Goal: Task Accomplishment & Management: Manage account settings

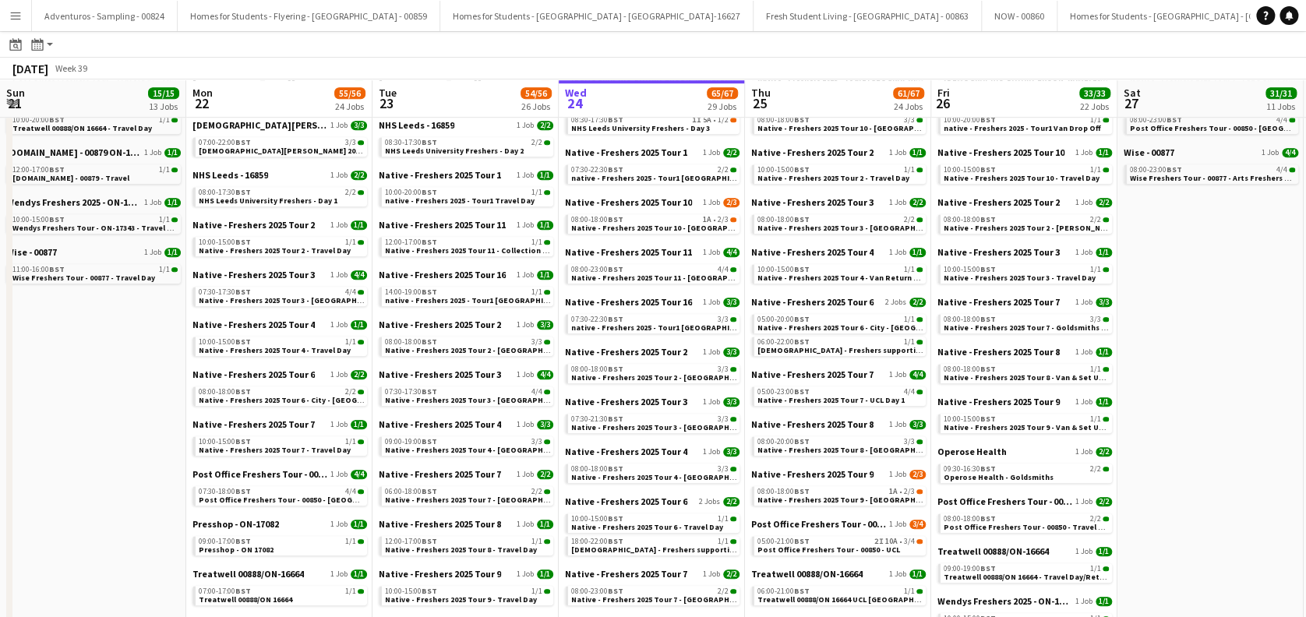
scroll to position [0, 373]
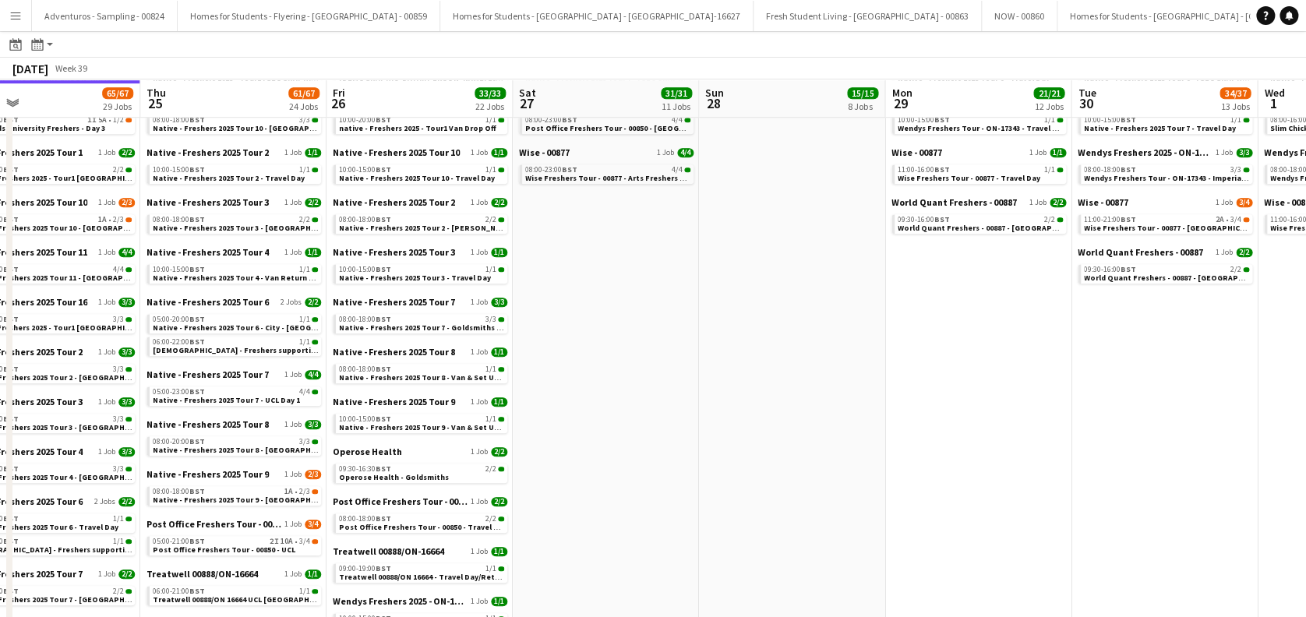
drag, startPoint x: 866, startPoint y: 420, endPoint x: 384, endPoint y: 485, distance: 486.7
click at [385, 485] on app-calendar-viewport "Sun 21 15/15 13 Jobs Mon 22 55/56 24 Jobs Tue 23 54/56 26 Jobs Wed 24 65/67 29 …" at bounding box center [653, 355] width 1306 height 1597
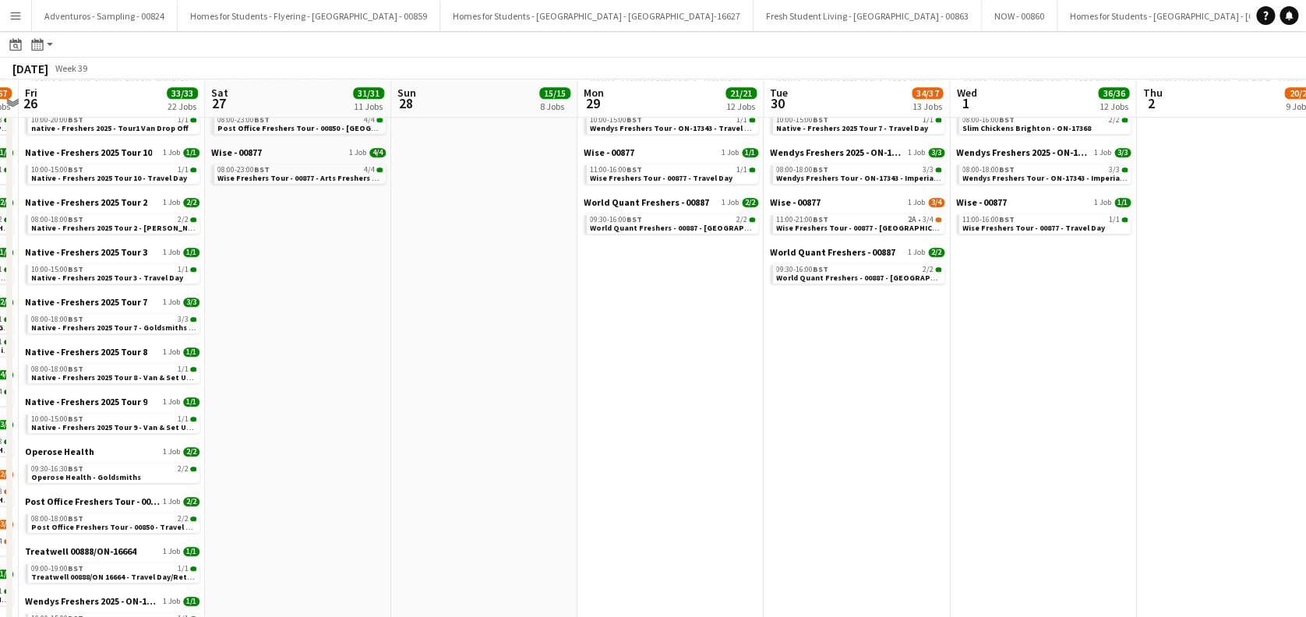
scroll to position [0, 462]
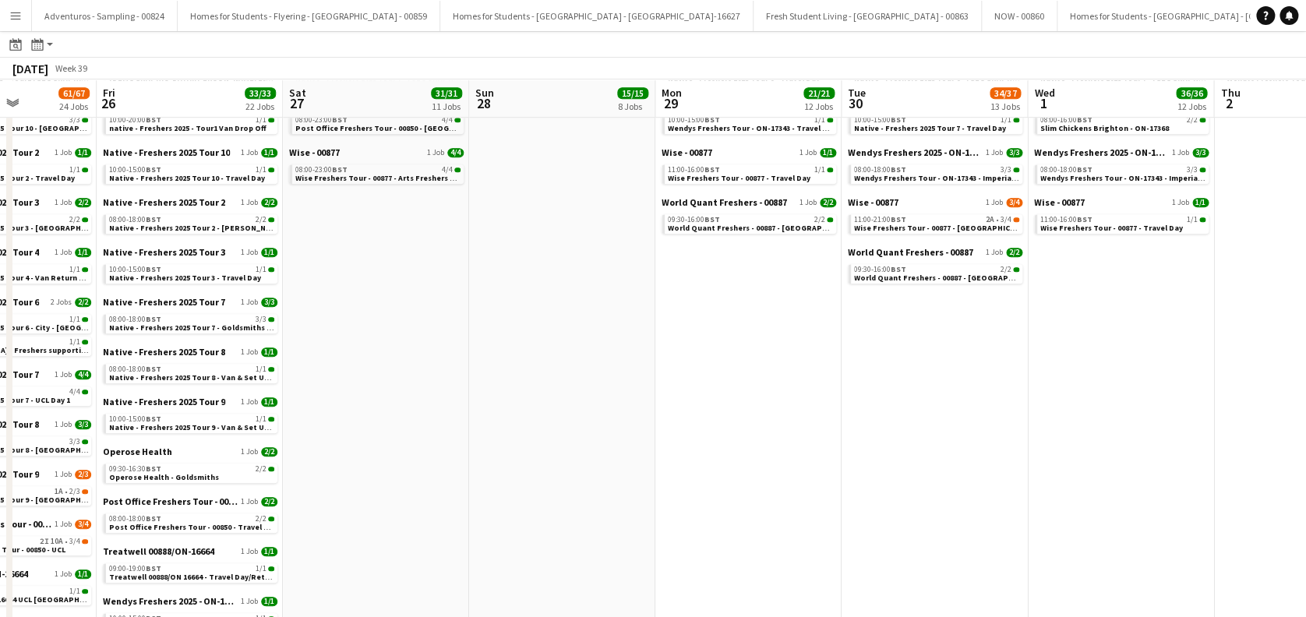
click at [499, 513] on app-all-jobs "All Jobs Date picker SEP 2025 SEP 2025 Monday M Tuesday T Wednesday W Thursday …" at bounding box center [653, 333] width 1306 height 1642
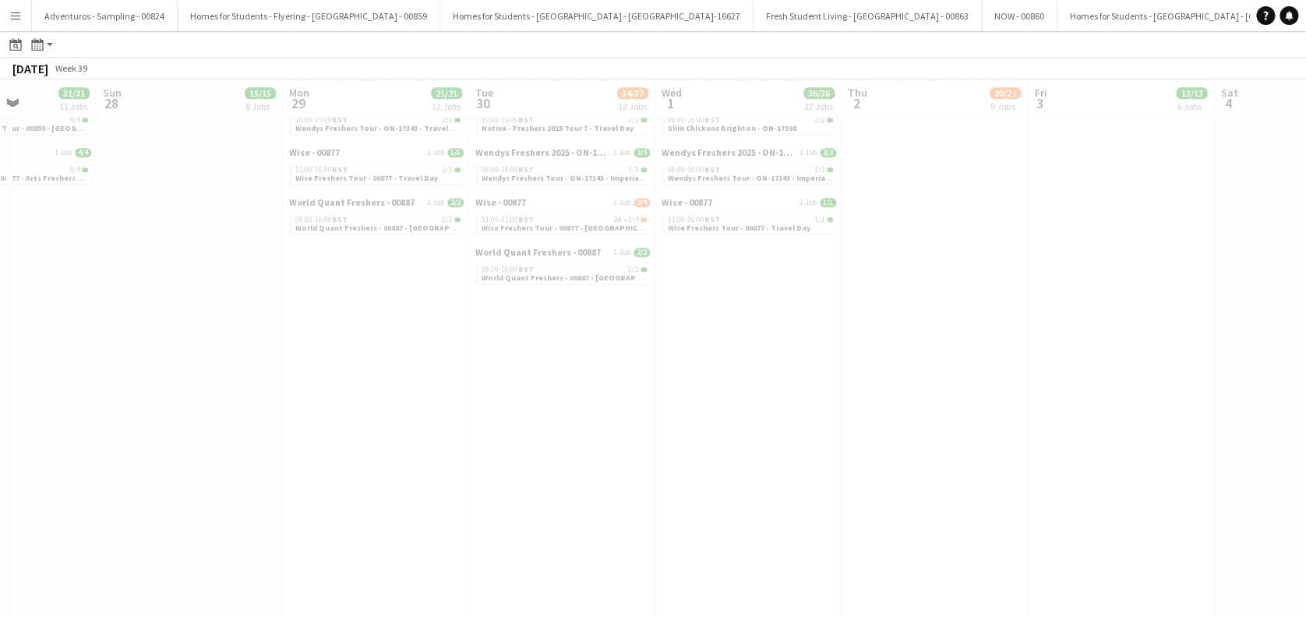
drag, startPoint x: 658, startPoint y: 496, endPoint x: 644, endPoint y: 461, distance: 37.5
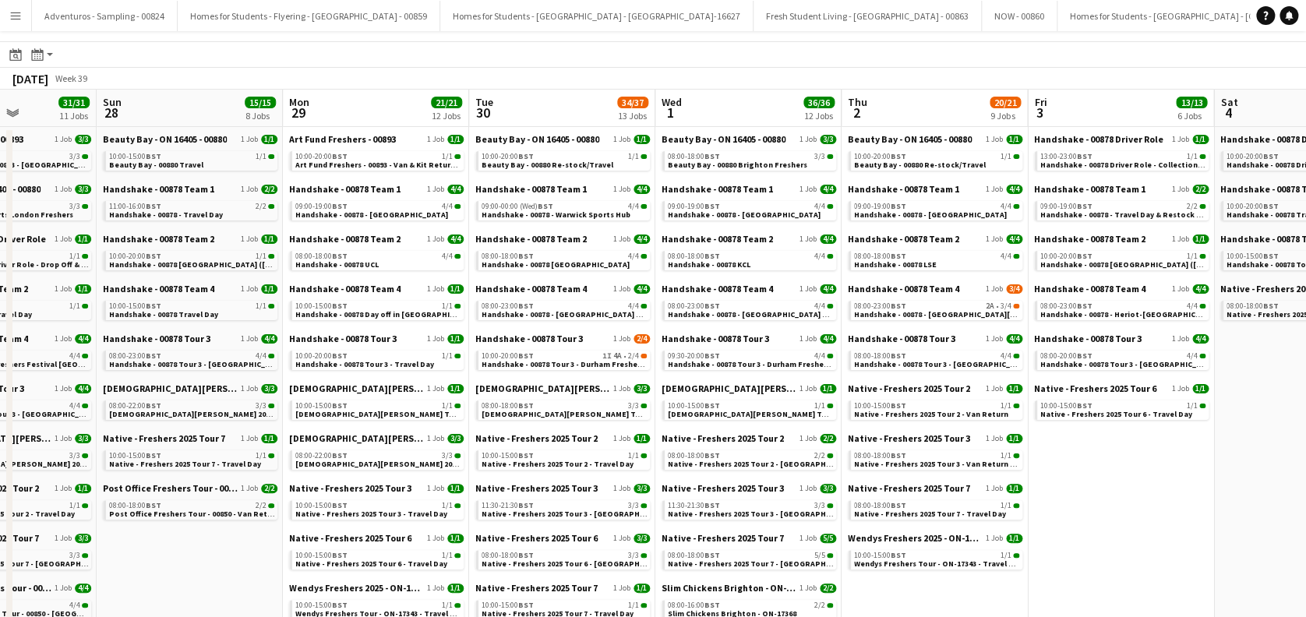
scroll to position [0, 0]
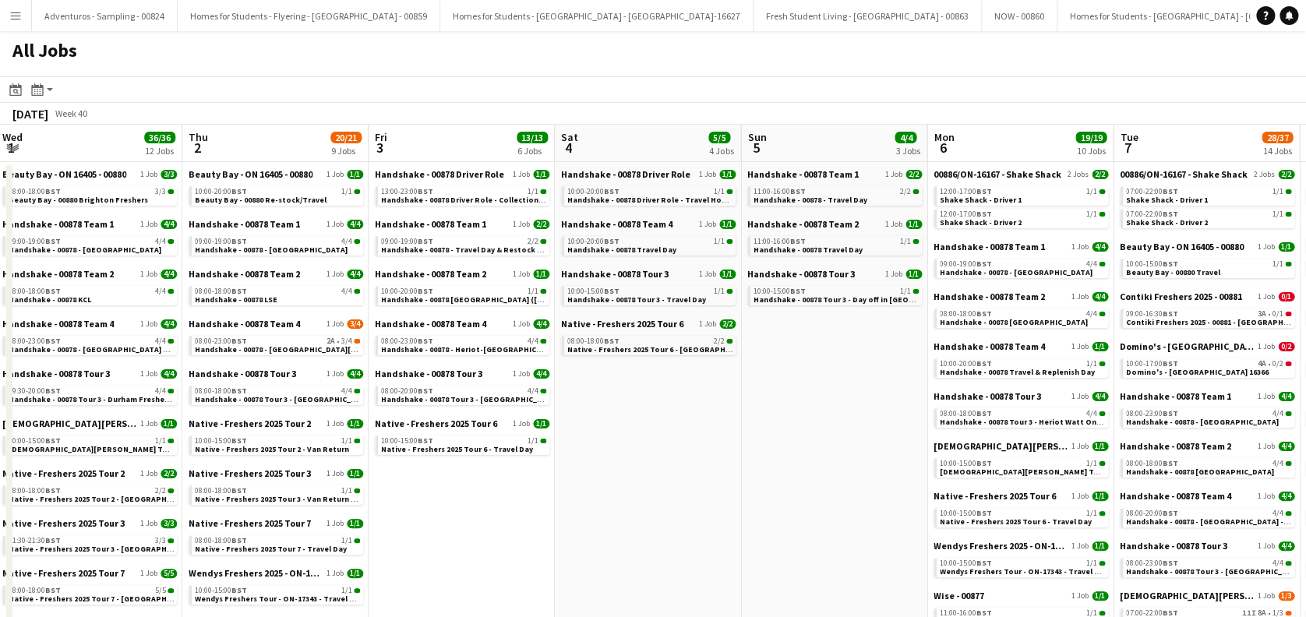
drag, startPoint x: 1124, startPoint y: 488, endPoint x: 465, endPoint y: 517, distance: 659.1
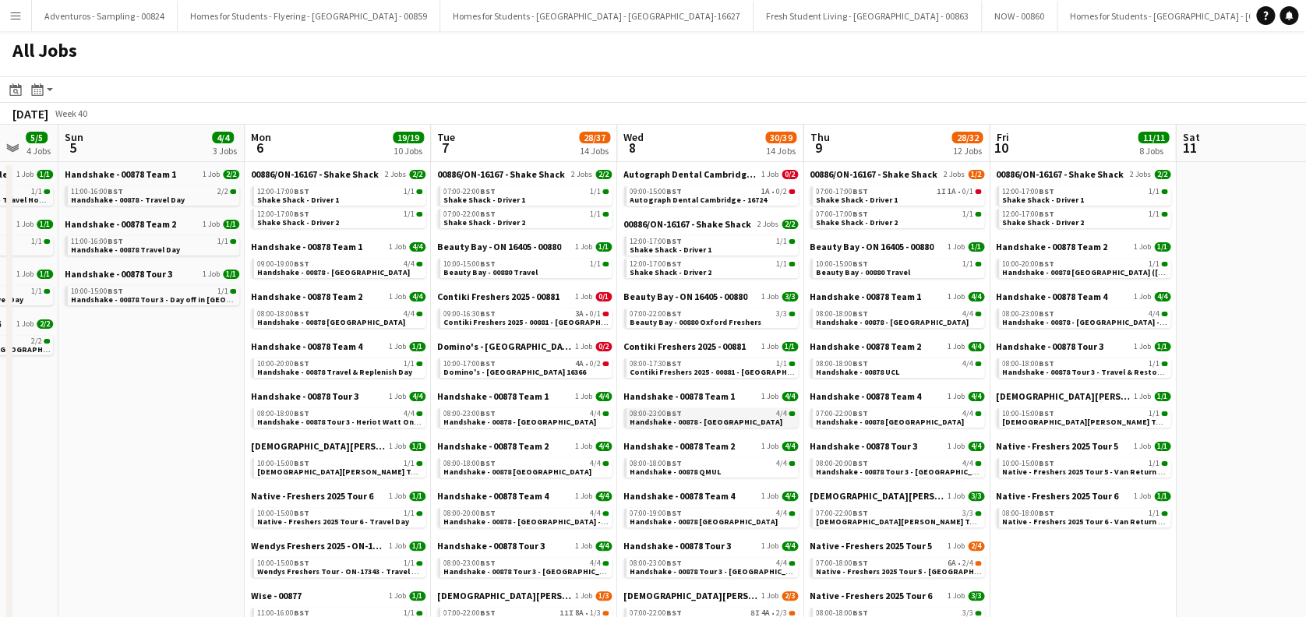
drag, startPoint x: 1106, startPoint y: 383, endPoint x: 770, endPoint y: 421, distance: 338.7
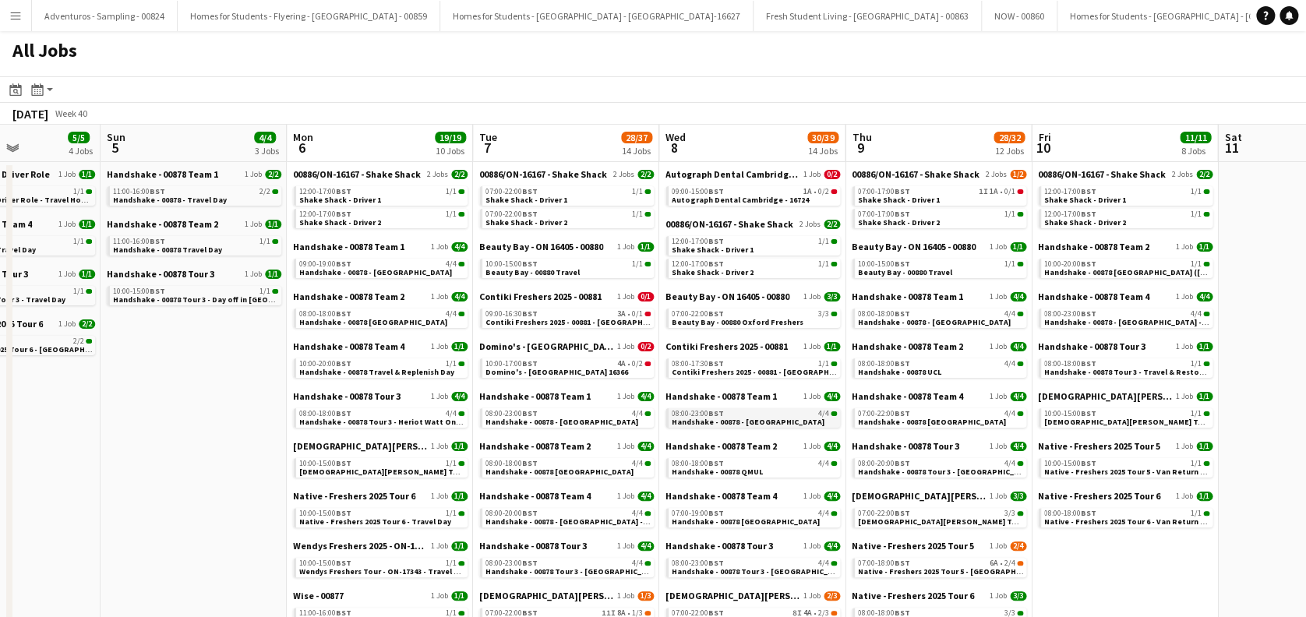
click at [751, 422] on span "Handshake - 00878 - Sheffield" at bounding box center [748, 422] width 153 height 10
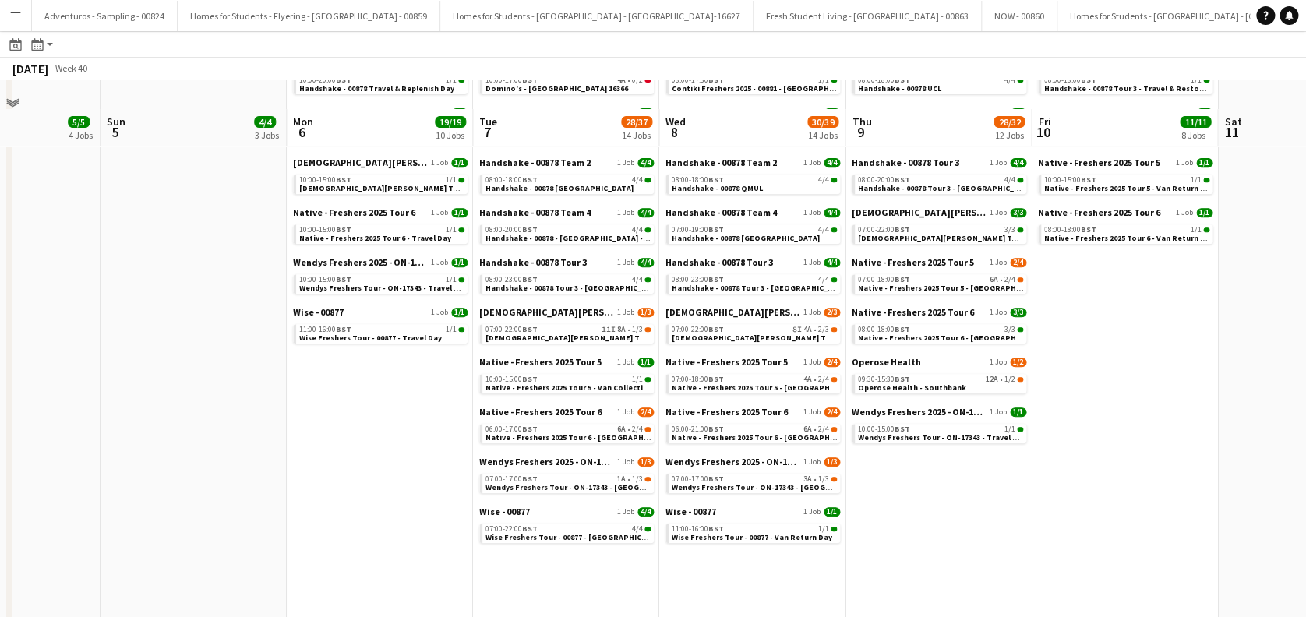
scroll to position [312, 0]
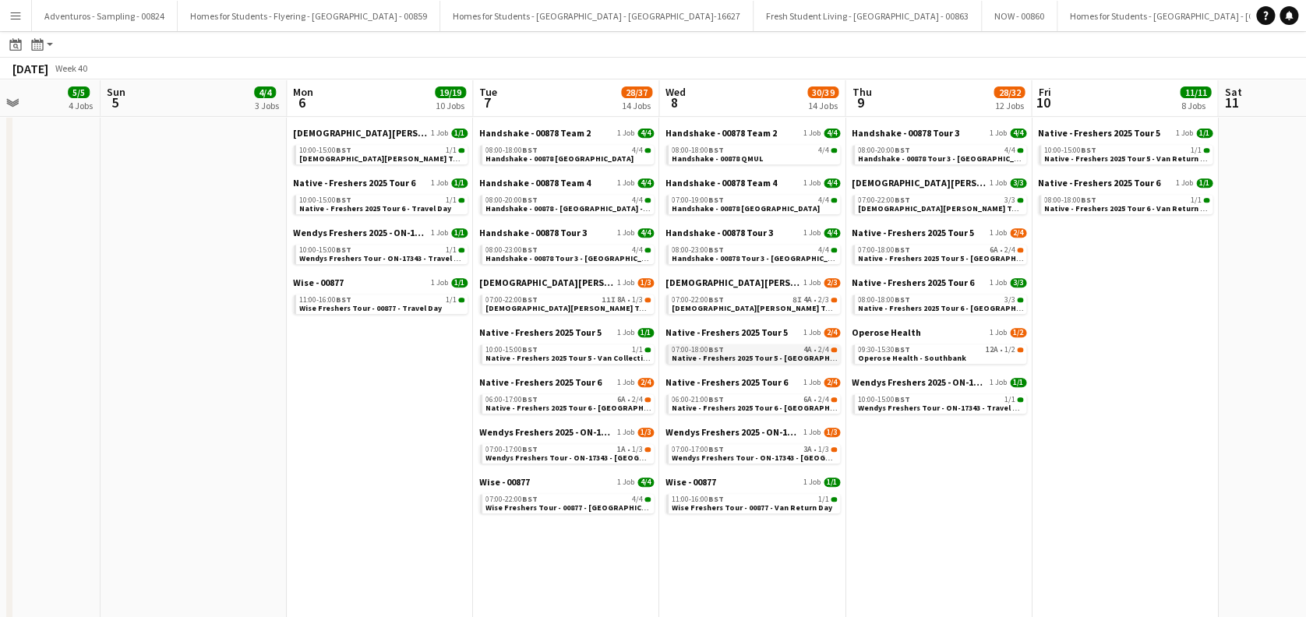
click at [744, 355] on span "Native - Freshers 2025 Tour 5 - University of Oxford Day 1" at bounding box center [778, 358] width 212 height 10
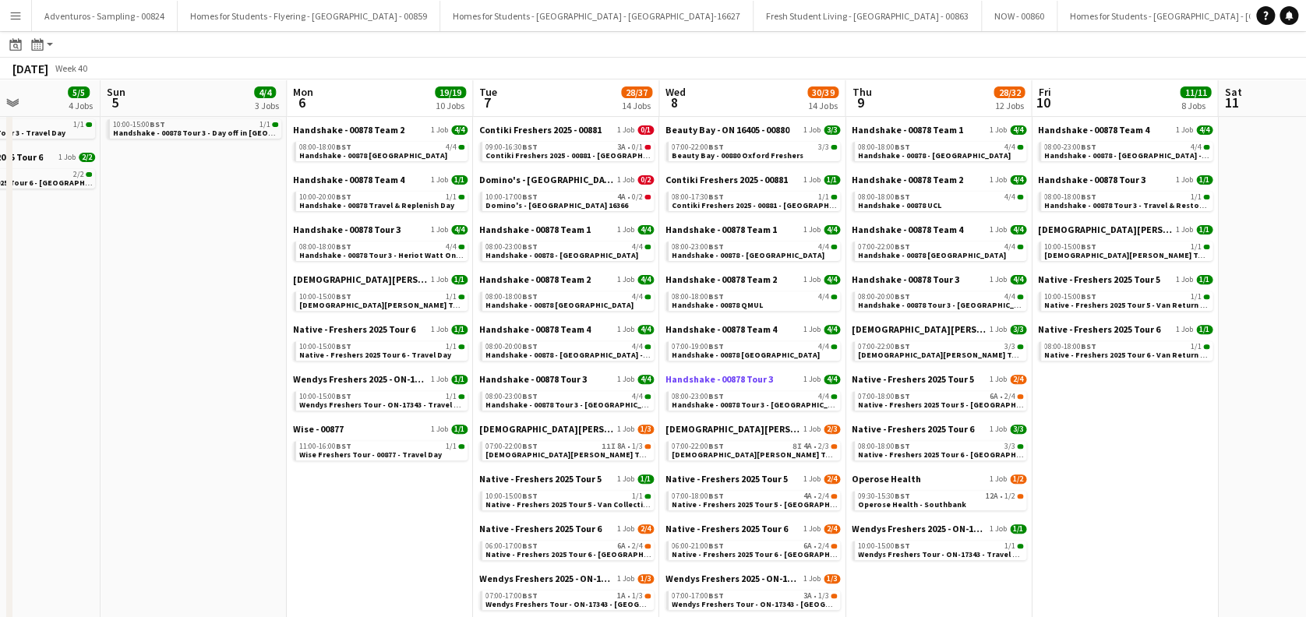
scroll to position [207, 0]
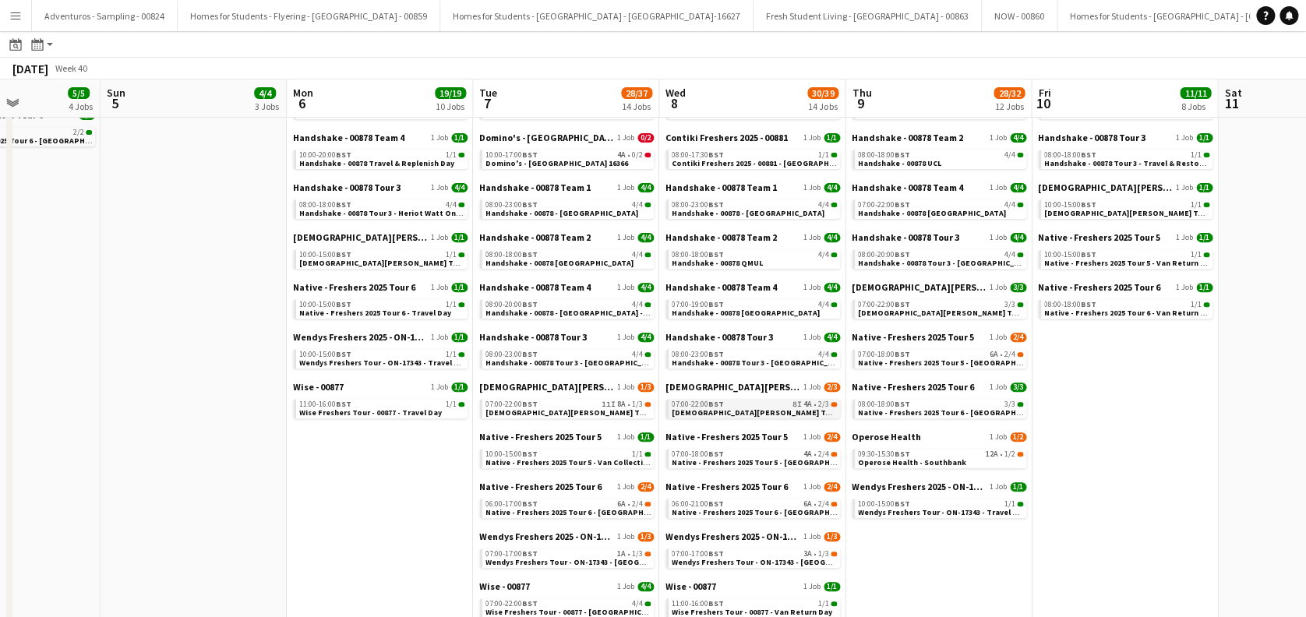
click at [732, 411] on span "Lady Garden Tour 1 - 00848 - University of Oxford" at bounding box center [813, 413] width 283 height 10
click at [746, 460] on span "Native - Freshers 2025 Tour 5 - University of Oxford Day 1" at bounding box center [778, 462] width 212 height 10
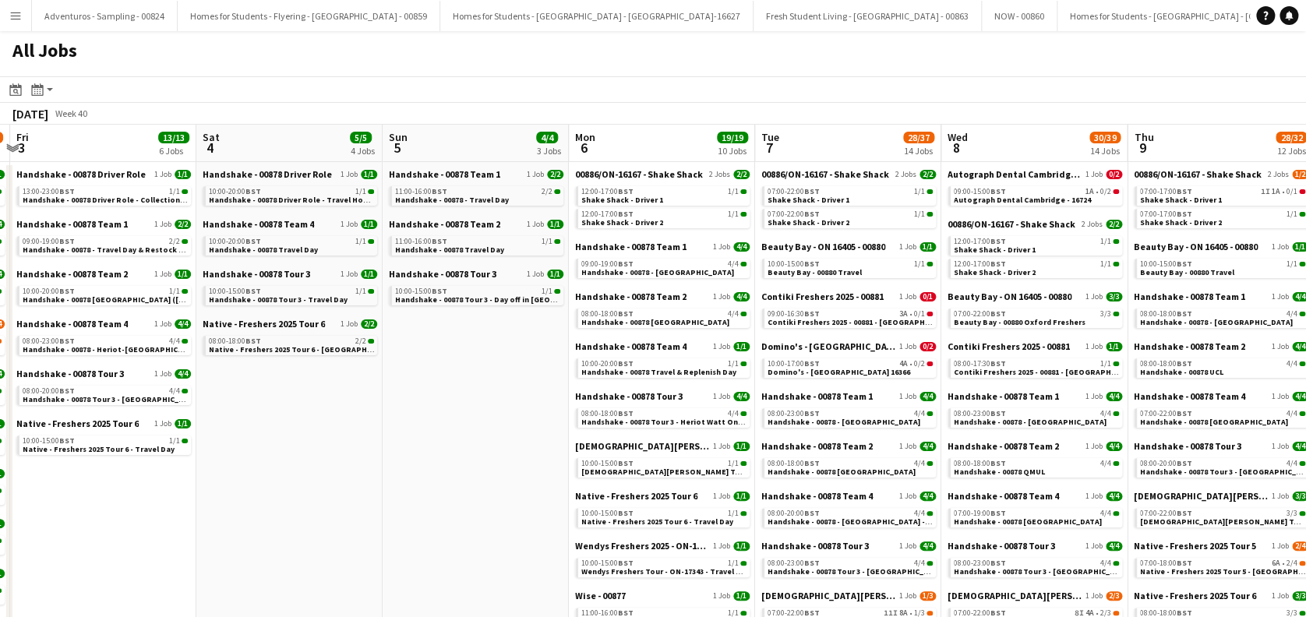
scroll to position [0, 339]
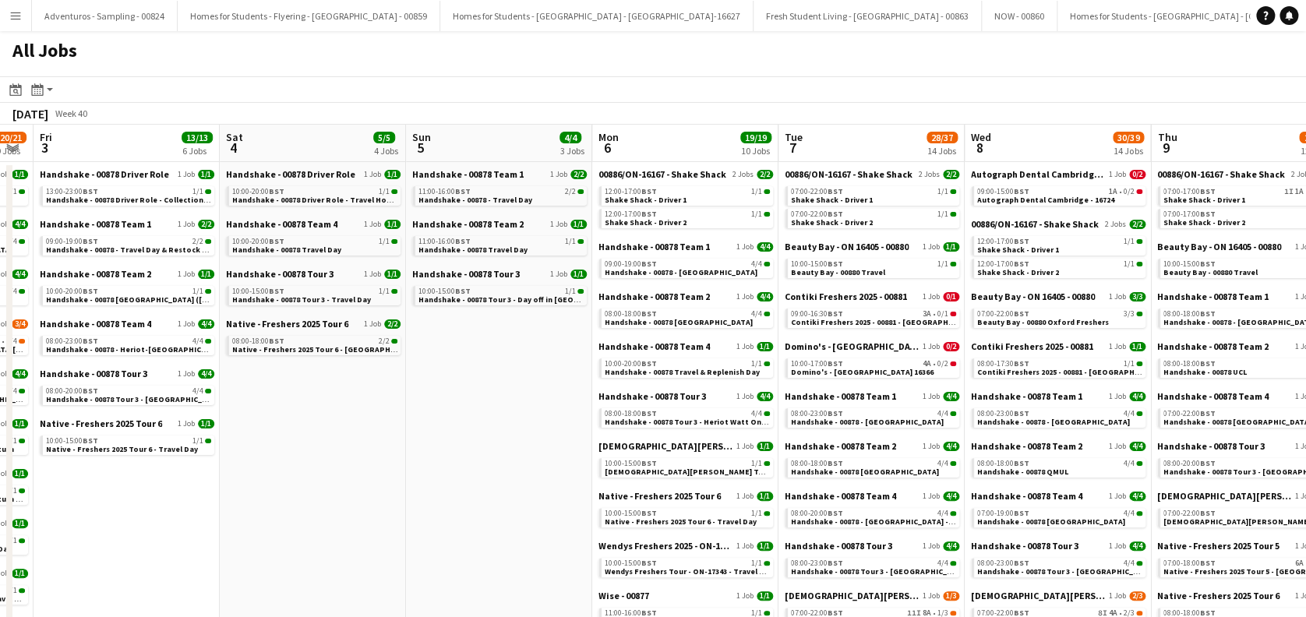
drag, startPoint x: 207, startPoint y: 454, endPoint x: 509, endPoint y: 465, distance: 301.7
click at [694, 276] on span "Handshake - 00878 - Leicester" at bounding box center [682, 272] width 153 height 10
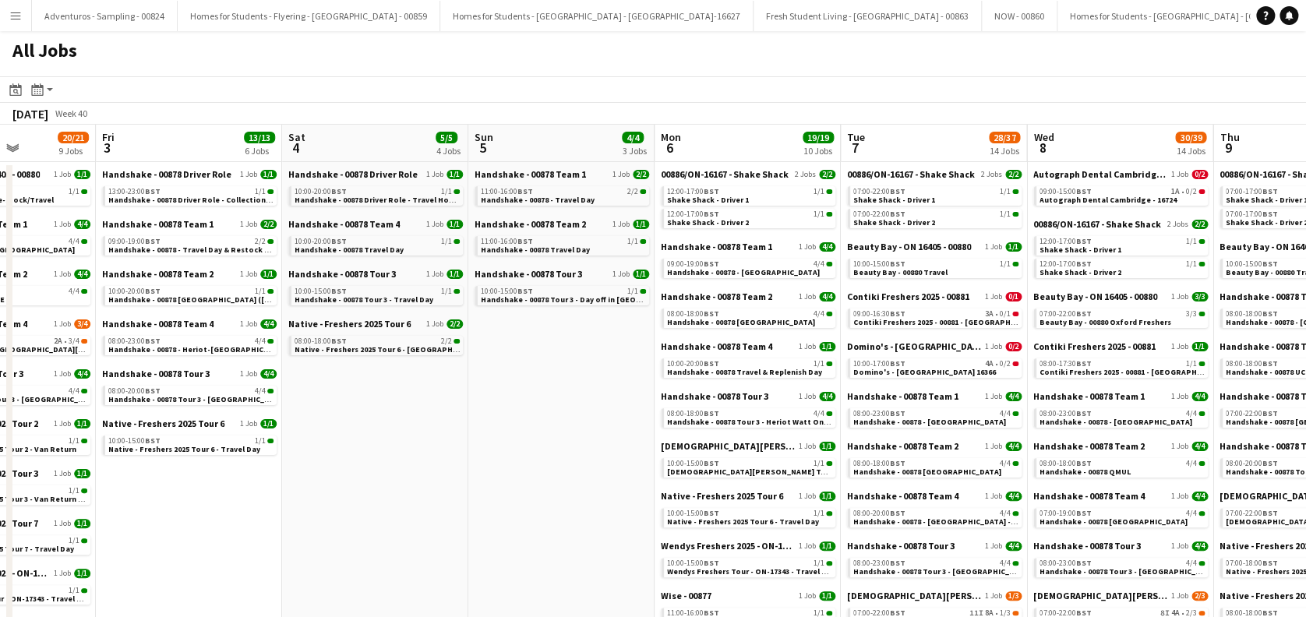
drag, startPoint x: 324, startPoint y: 485, endPoint x: 751, endPoint y: 473, distance: 427.2
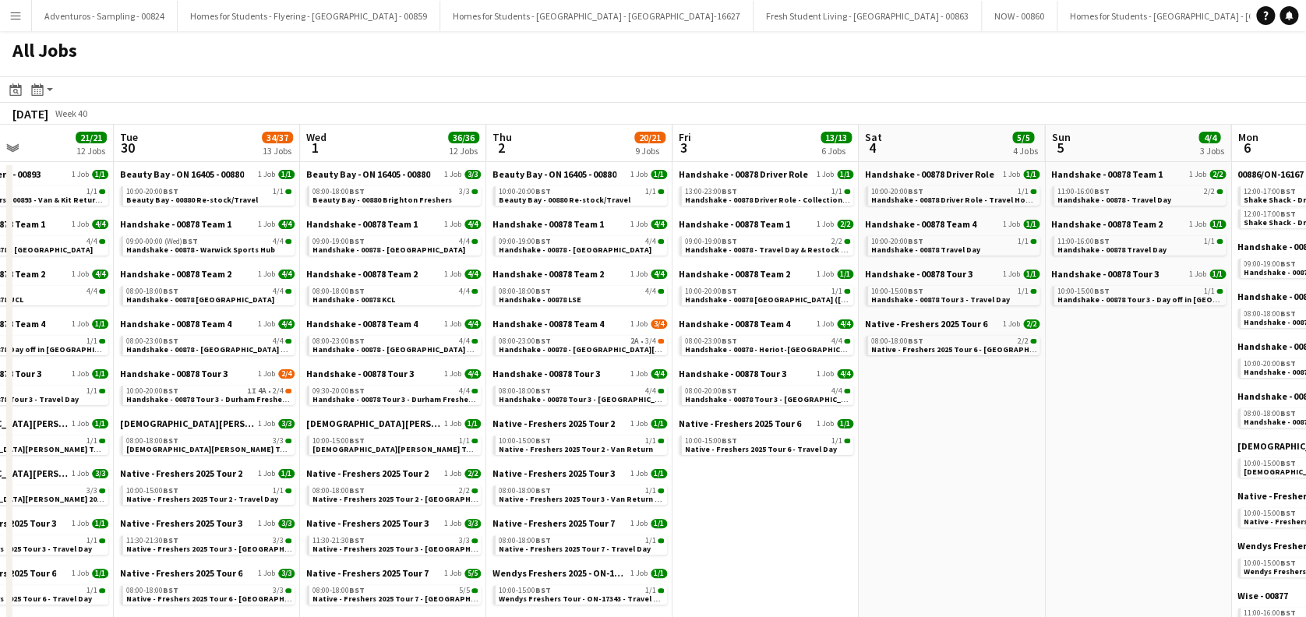
drag, startPoint x: 510, startPoint y: 492, endPoint x: 731, endPoint y: 491, distance: 220.5
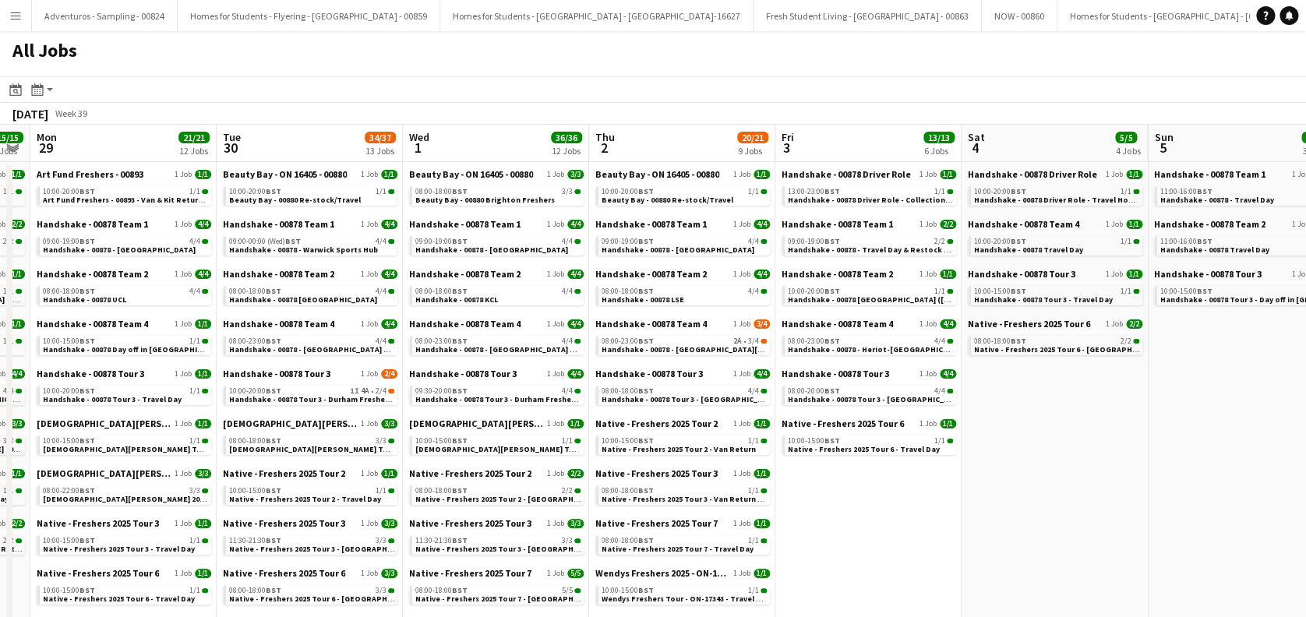
drag, startPoint x: 272, startPoint y: 484, endPoint x: 781, endPoint y: 484, distance: 508.8
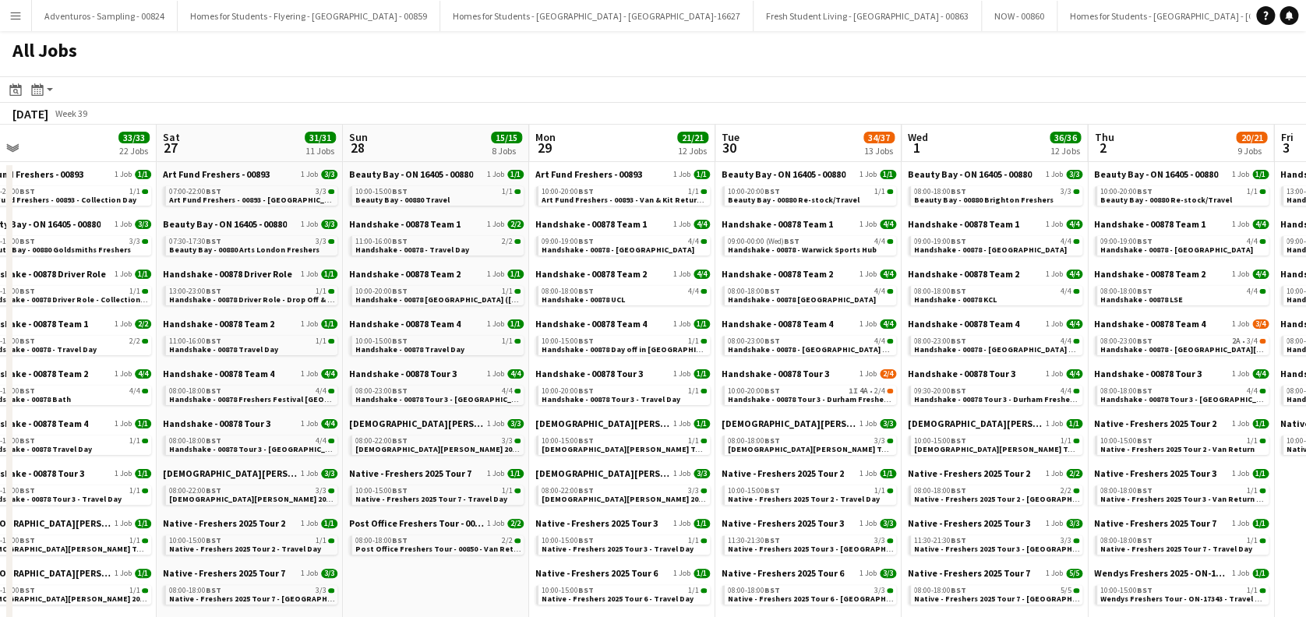
drag, startPoint x: 349, startPoint y: 477, endPoint x: 667, endPoint y: 477, distance: 317.9
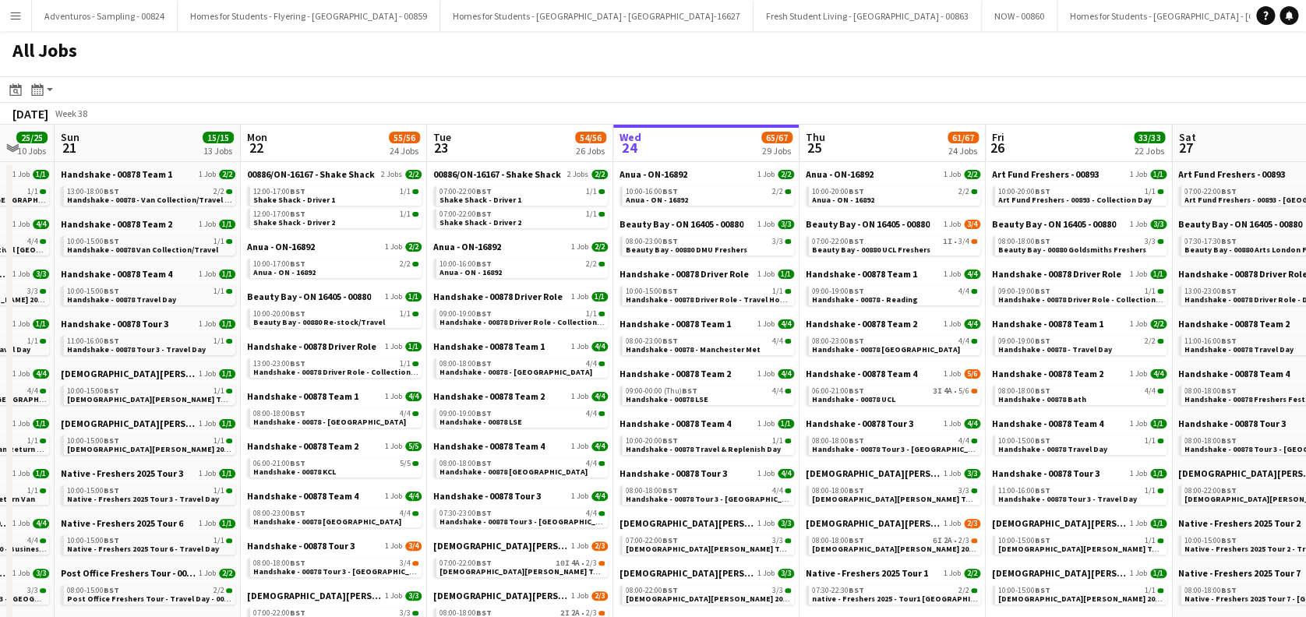
drag, startPoint x: 460, startPoint y: 466, endPoint x: 630, endPoint y: 462, distance: 170.7
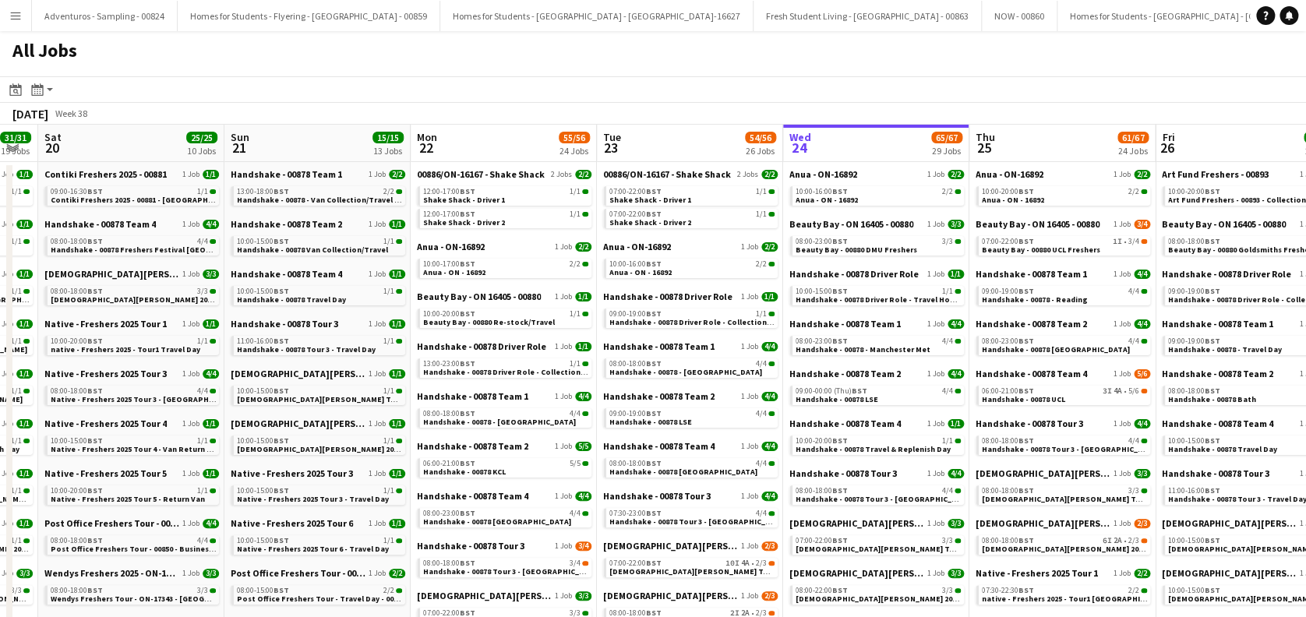
scroll to position [0, 349]
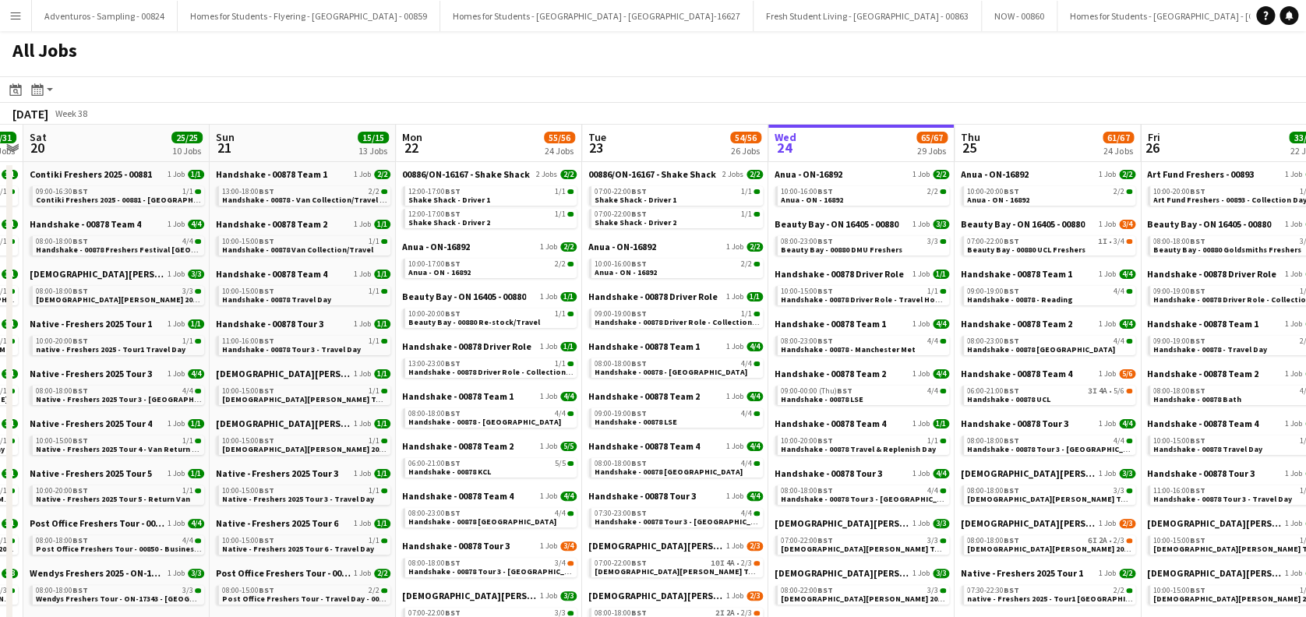
drag, startPoint x: 385, startPoint y: 446, endPoint x: 430, endPoint y: 445, distance: 45.2
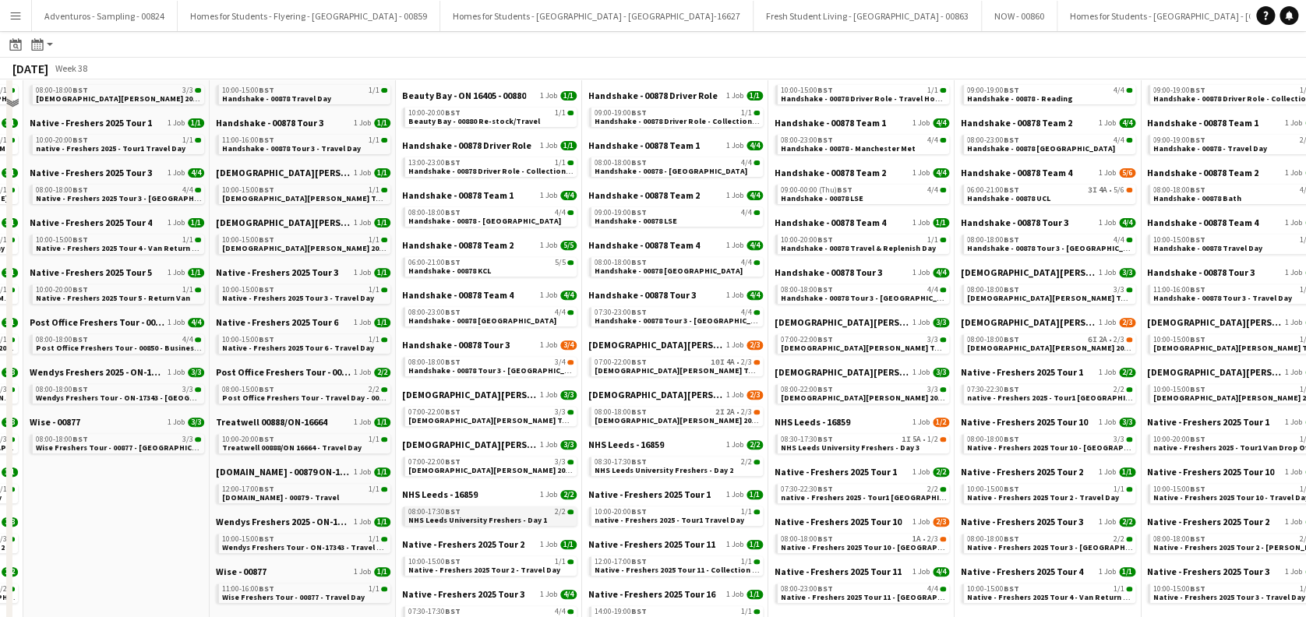
scroll to position [207, 0]
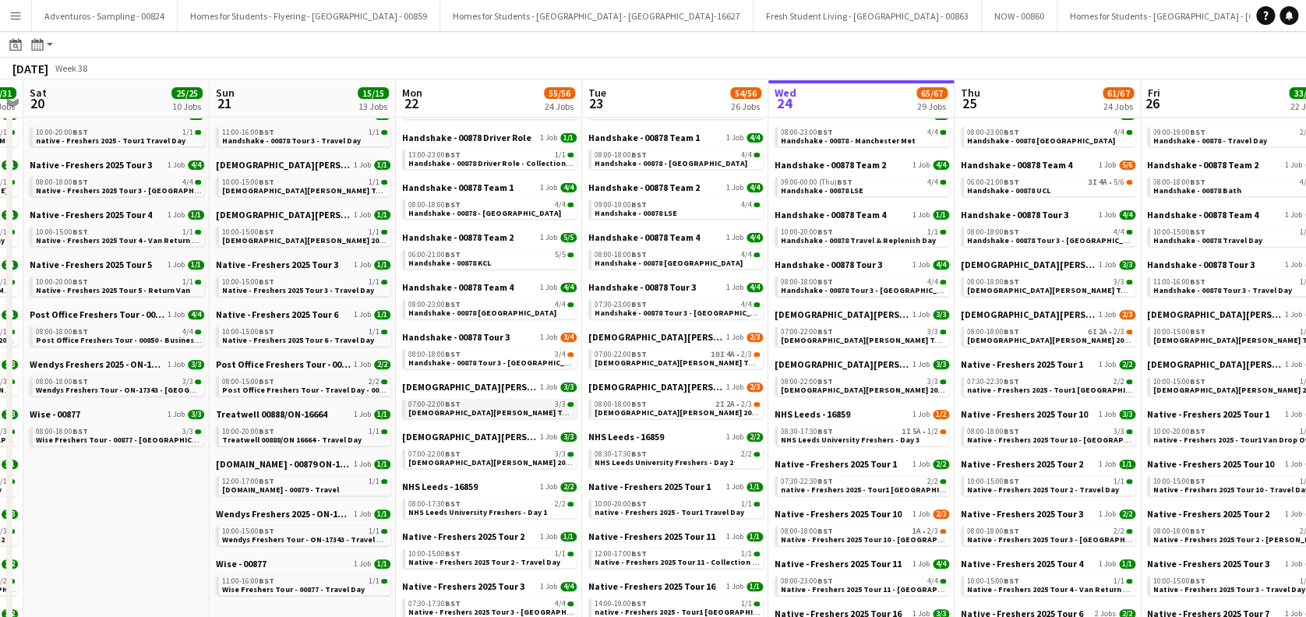
click at [520, 411] on span "Lady Garden Tour 1 - 00848 - University of Sheffield" at bounding box center [549, 413] width 283 height 10
click at [496, 358] on span "Handshake - 00878 Tour 3 - [GEOGRAPHIC_DATA]" at bounding box center [497, 363] width 178 height 10
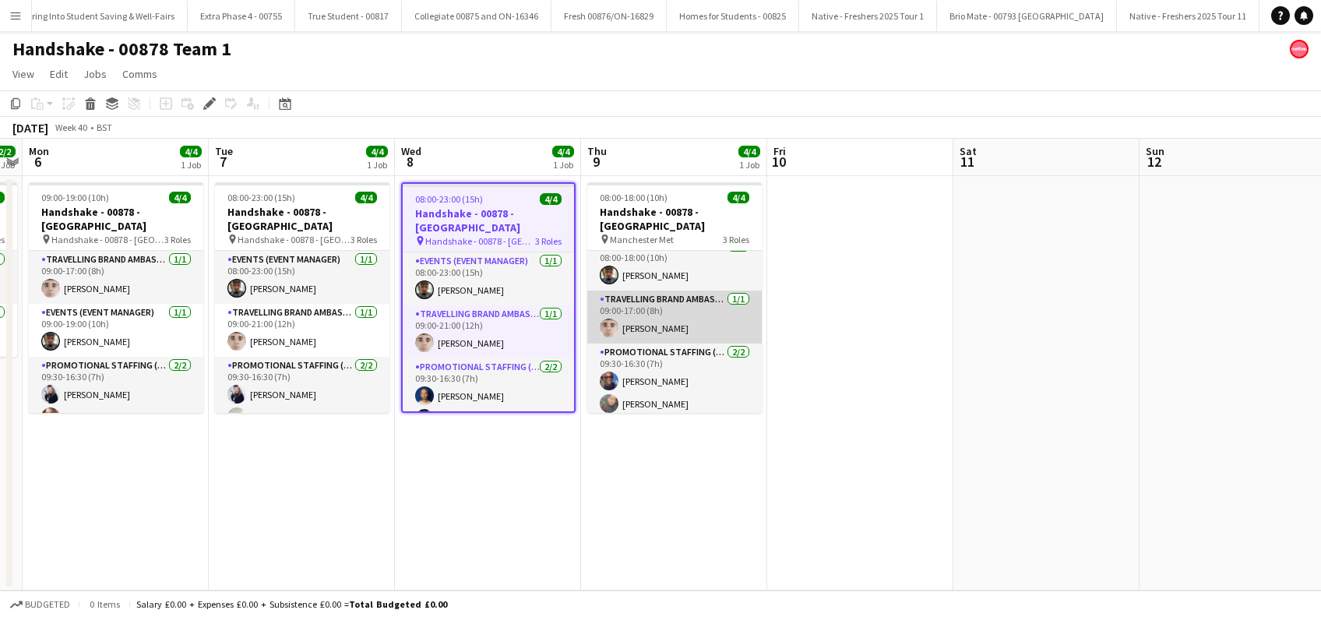
scroll to position [19, 0]
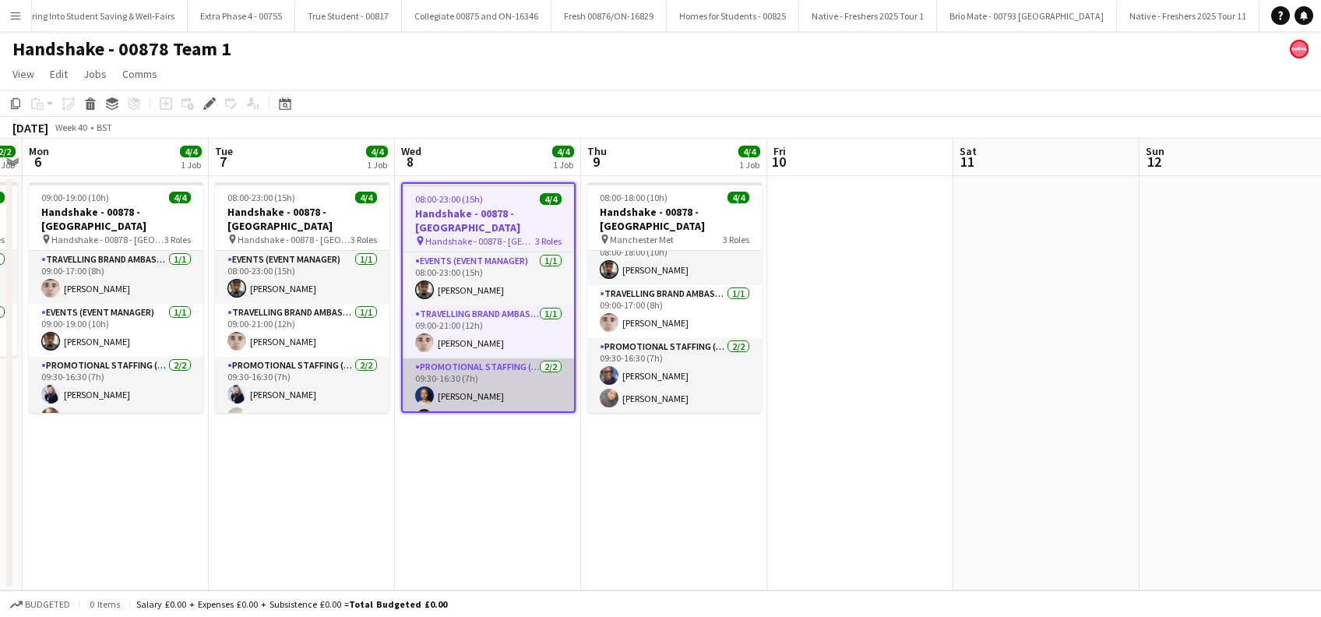
click at [457, 405] on app-card-role "Promotional Staffing (Brand Ambassadors) 2/2 09:30-16:30 (7h) Shaan Mottram Lua…" at bounding box center [488, 396] width 171 height 76
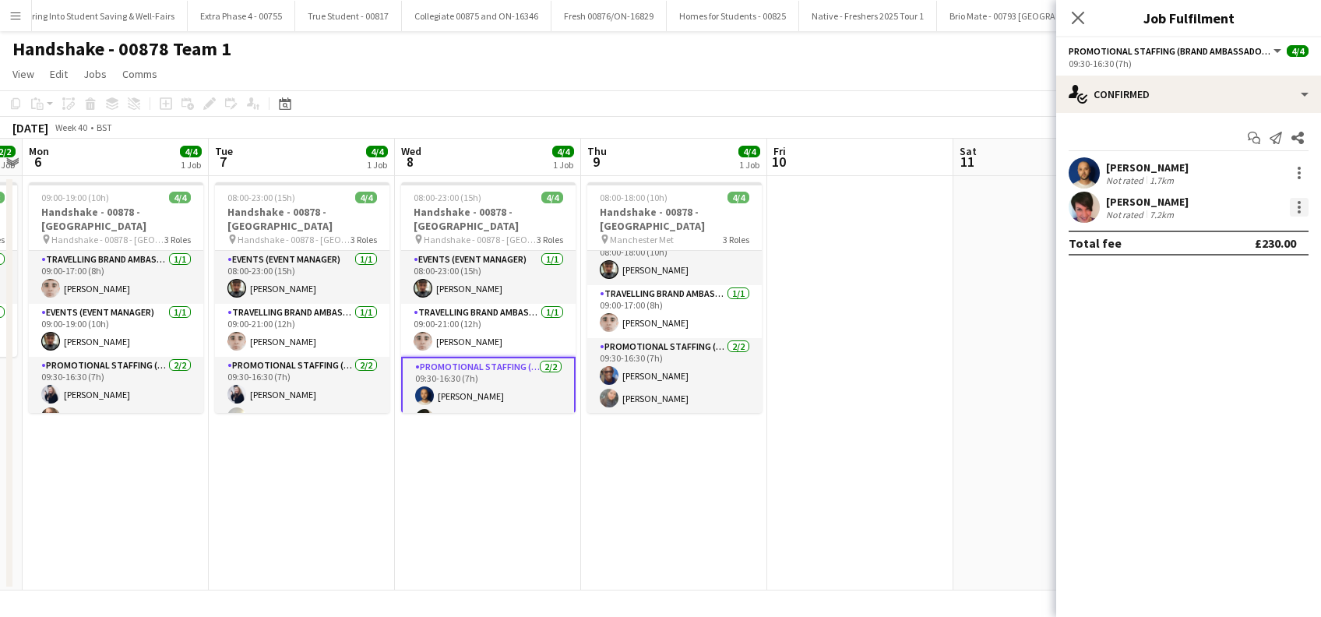
click at [1293, 206] on div at bounding box center [1299, 207] width 19 height 19
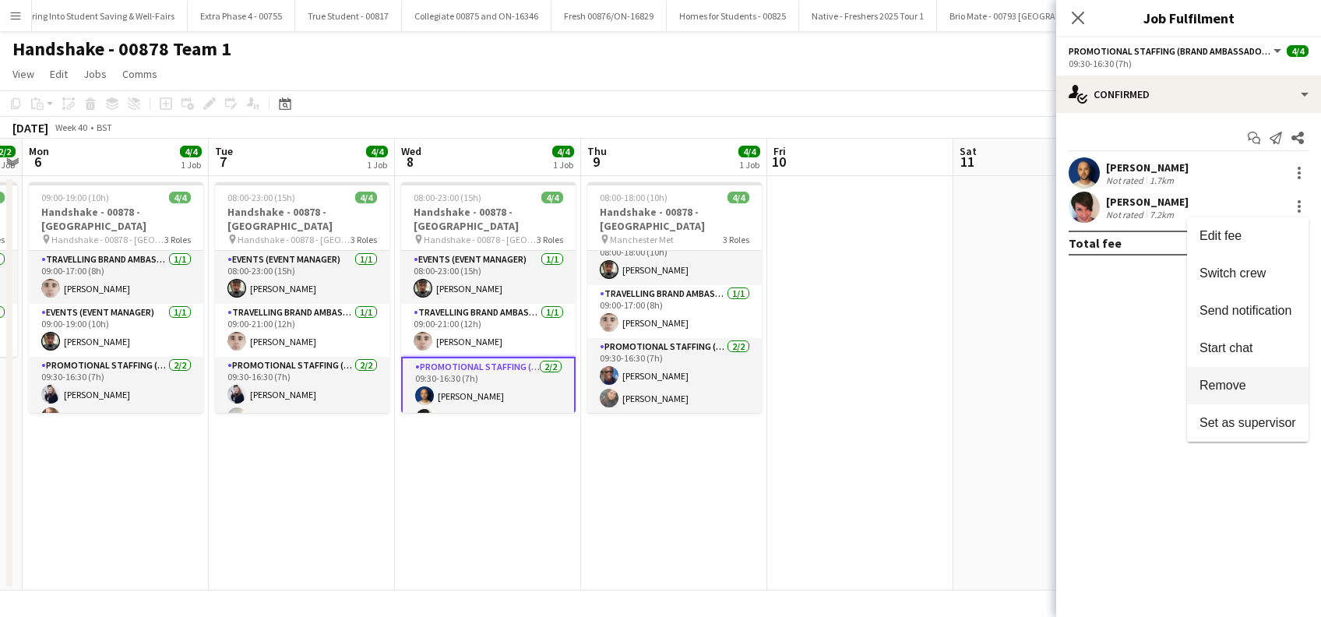
click at [1227, 393] on span "Remove" at bounding box center [1248, 386] width 97 height 14
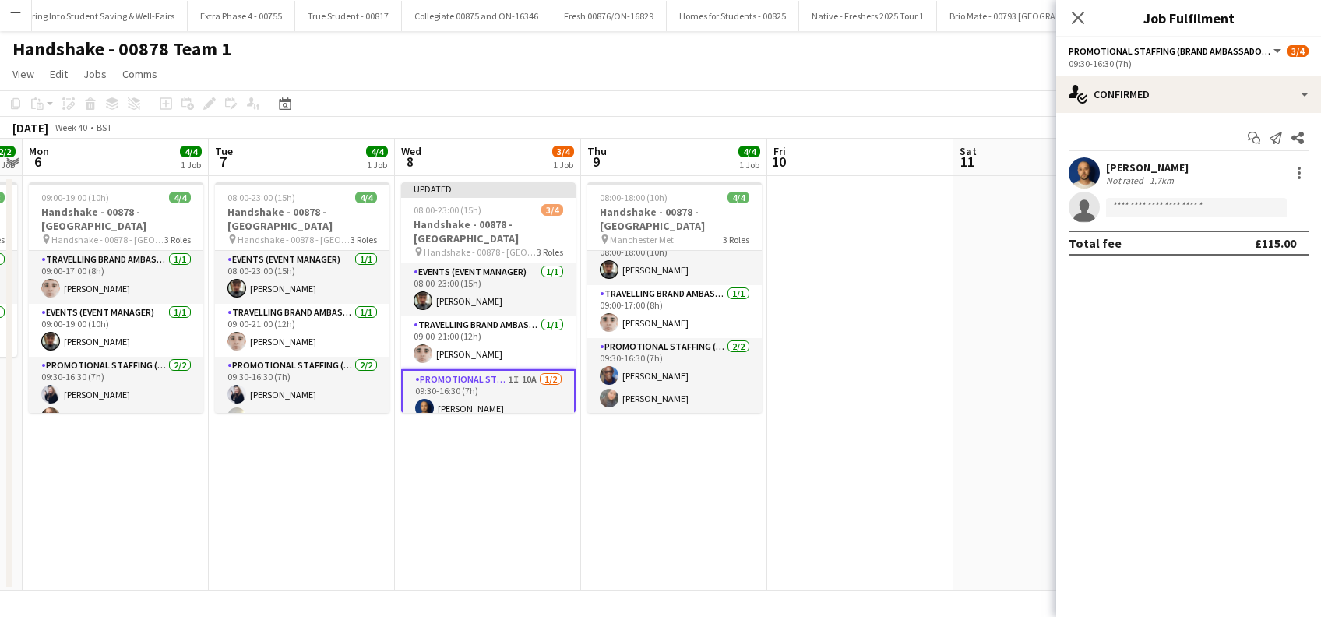
click at [1088, 23] on div "Close pop-in" at bounding box center [1079, 18] width 44 height 36
click at [486, 466] on app-date-cell "Updated 08:00-23:00 (15h) 3/4 Handshake - 00878 - Sheffield pin Handshake - 008…" at bounding box center [488, 383] width 186 height 415
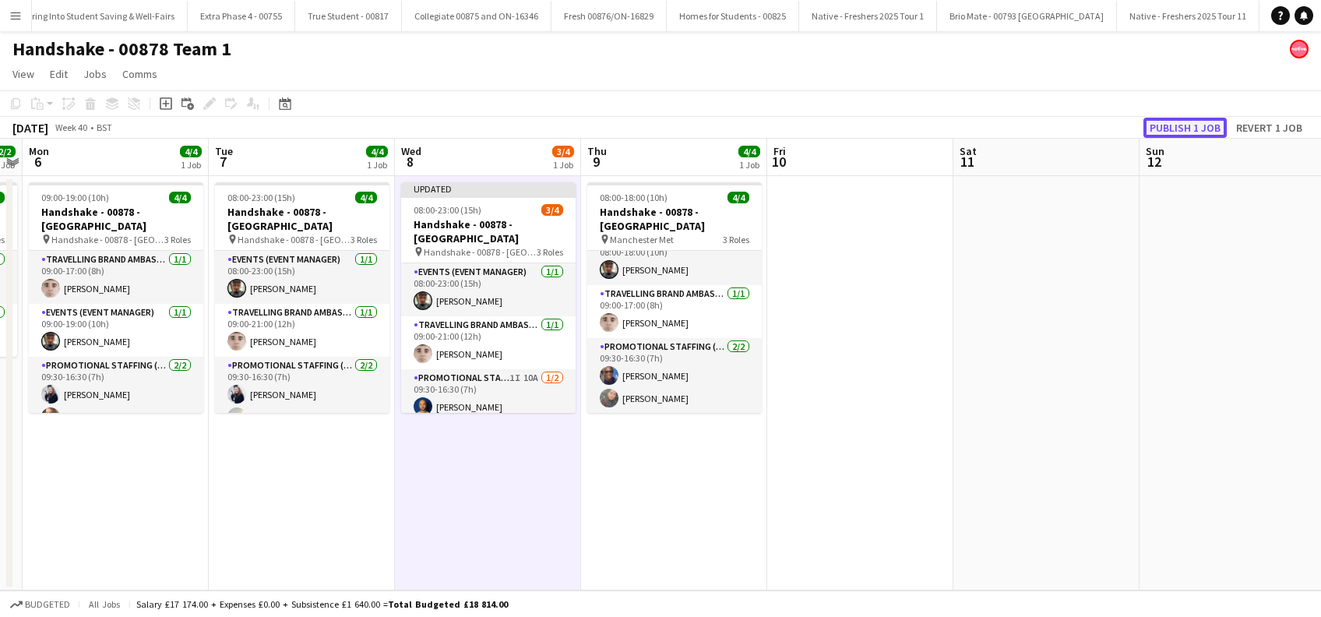
click at [1167, 131] on button "Publish 1 job" at bounding box center [1185, 128] width 83 height 20
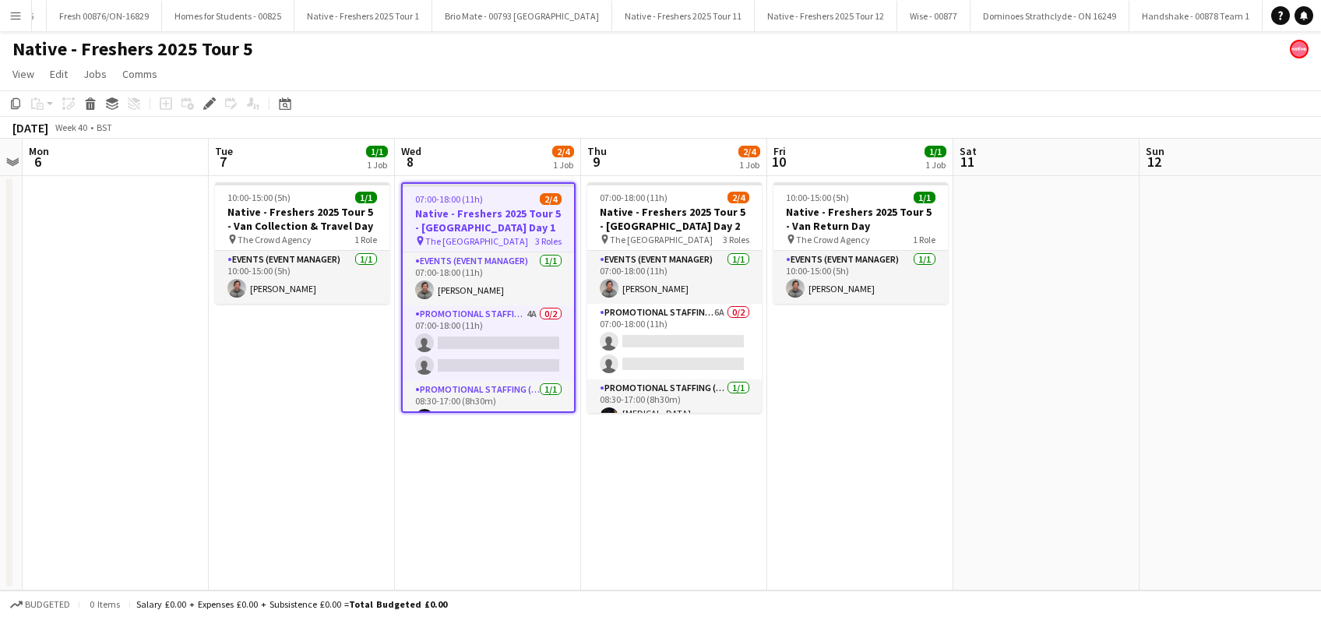
scroll to position [0, 3098]
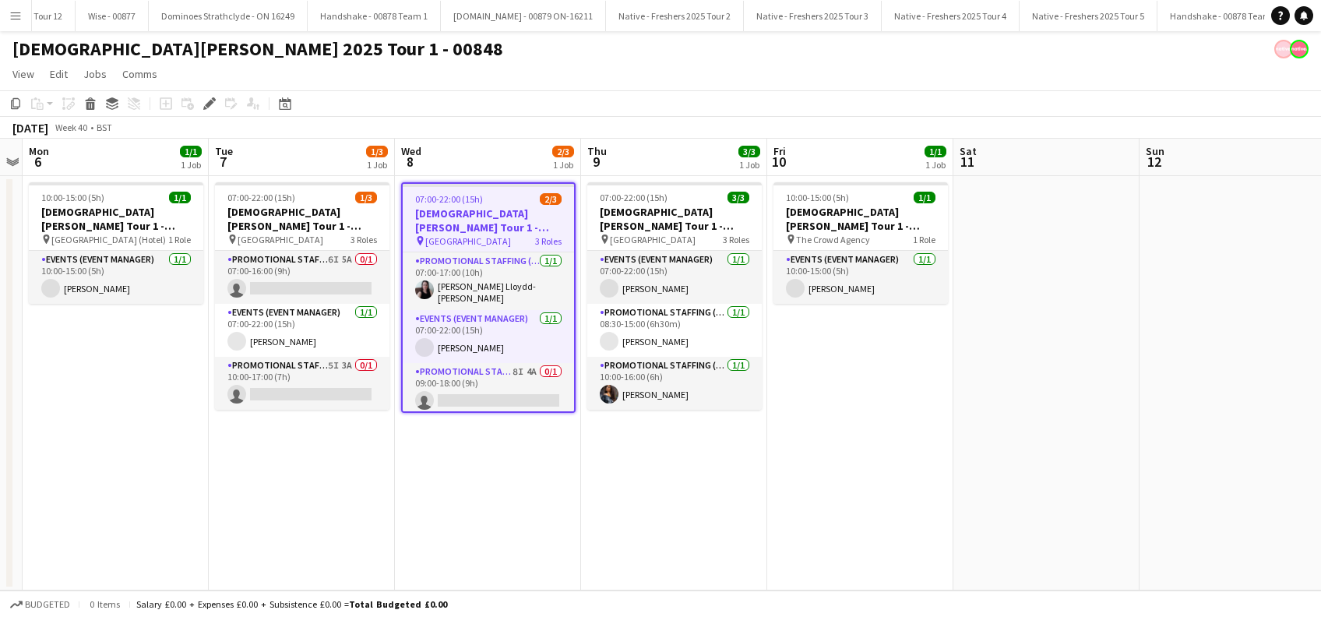
scroll to position [0, 3749]
click at [474, 223] on h3 "Lady Garden Tour 1 - 00848 - University of Oxford" at bounding box center [488, 220] width 171 height 28
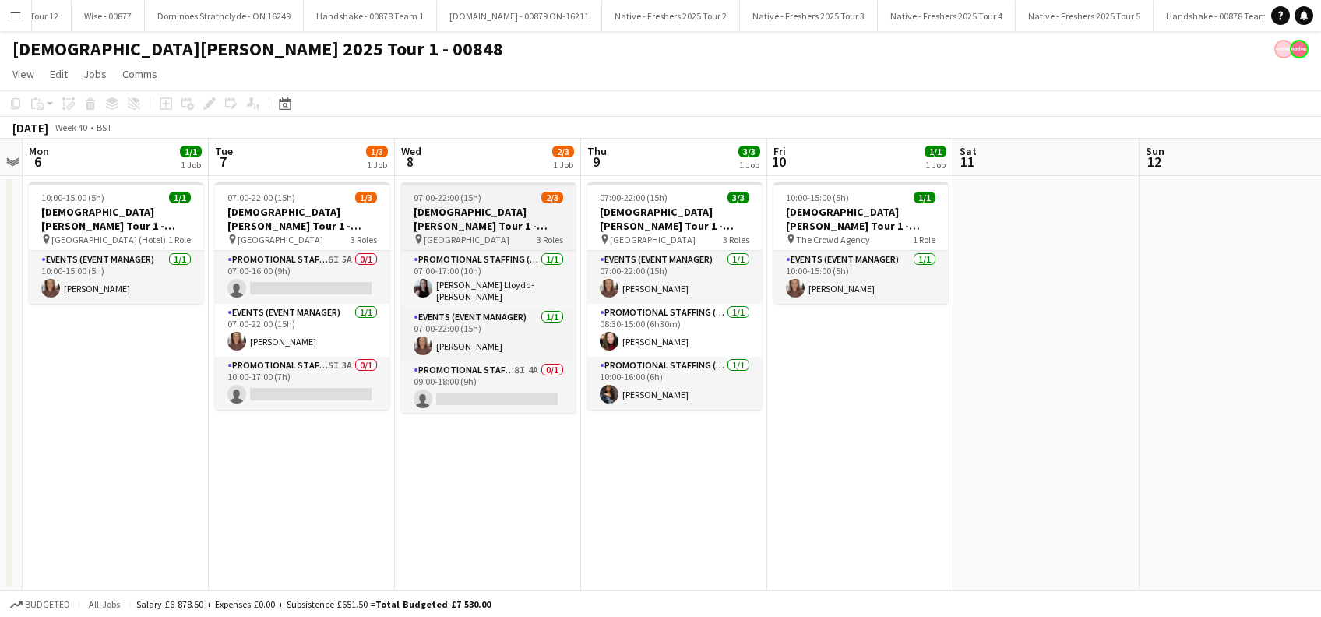
click at [474, 223] on h3 "Lady Garden Tour 1 - 00848 - University of Oxford" at bounding box center [488, 219] width 175 height 28
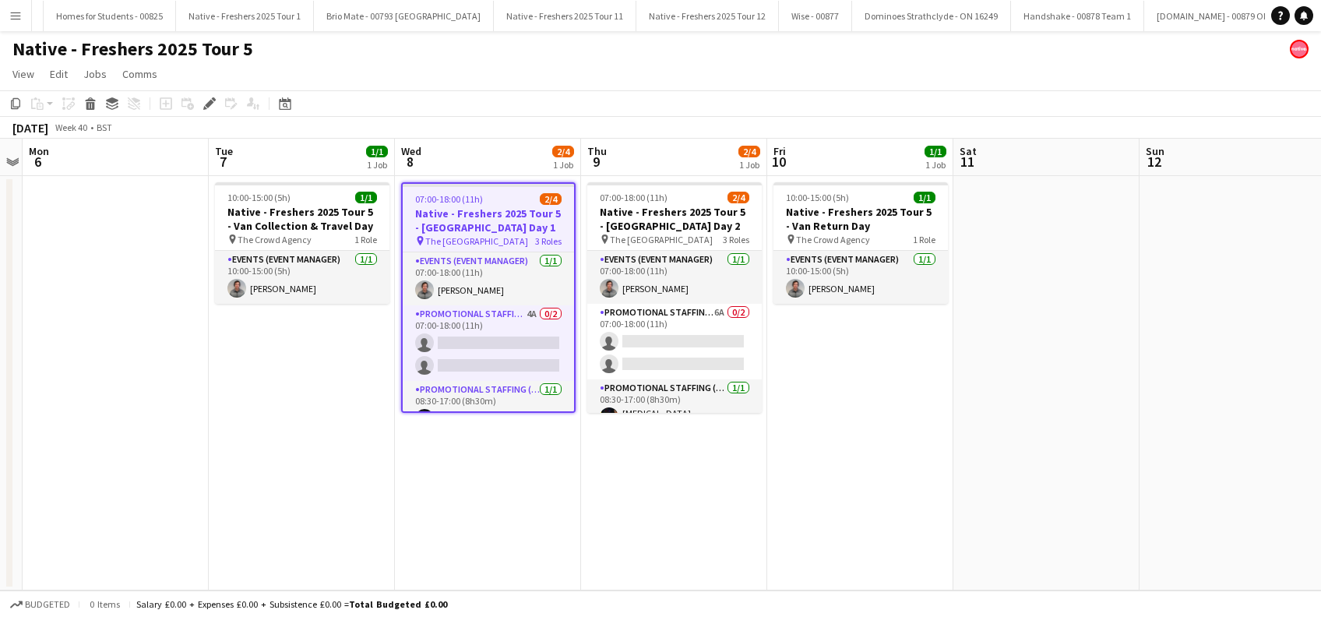
scroll to position [0, 3098]
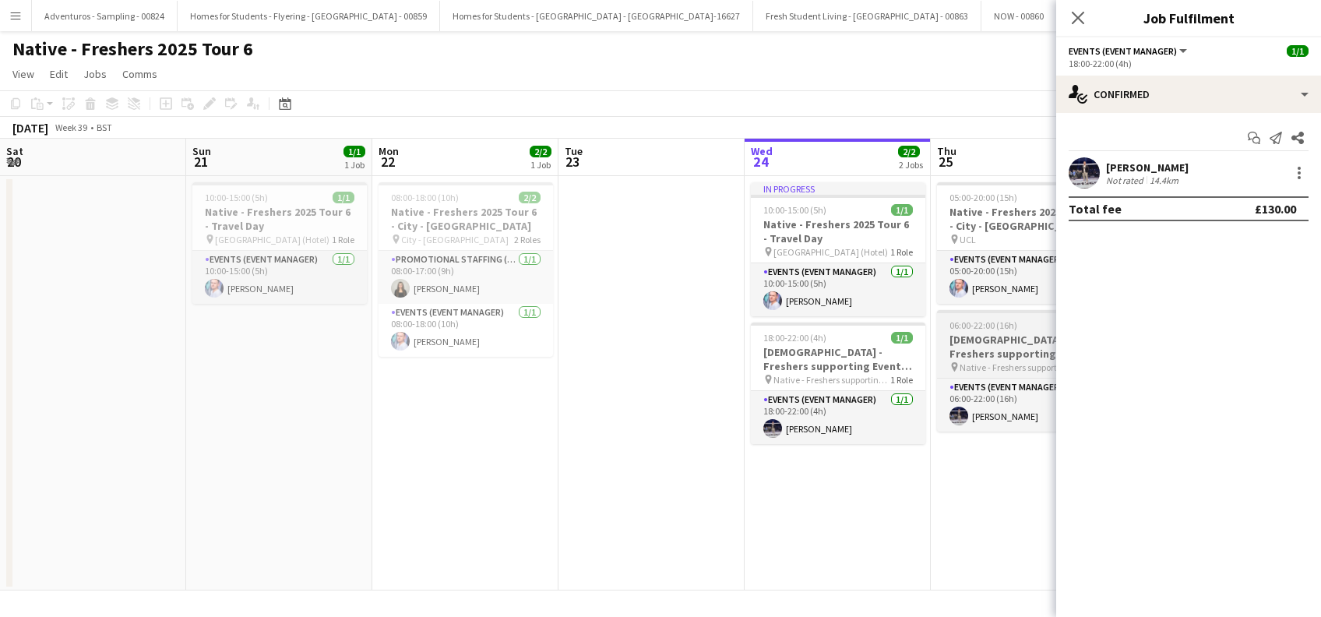
scroll to position [0, 536]
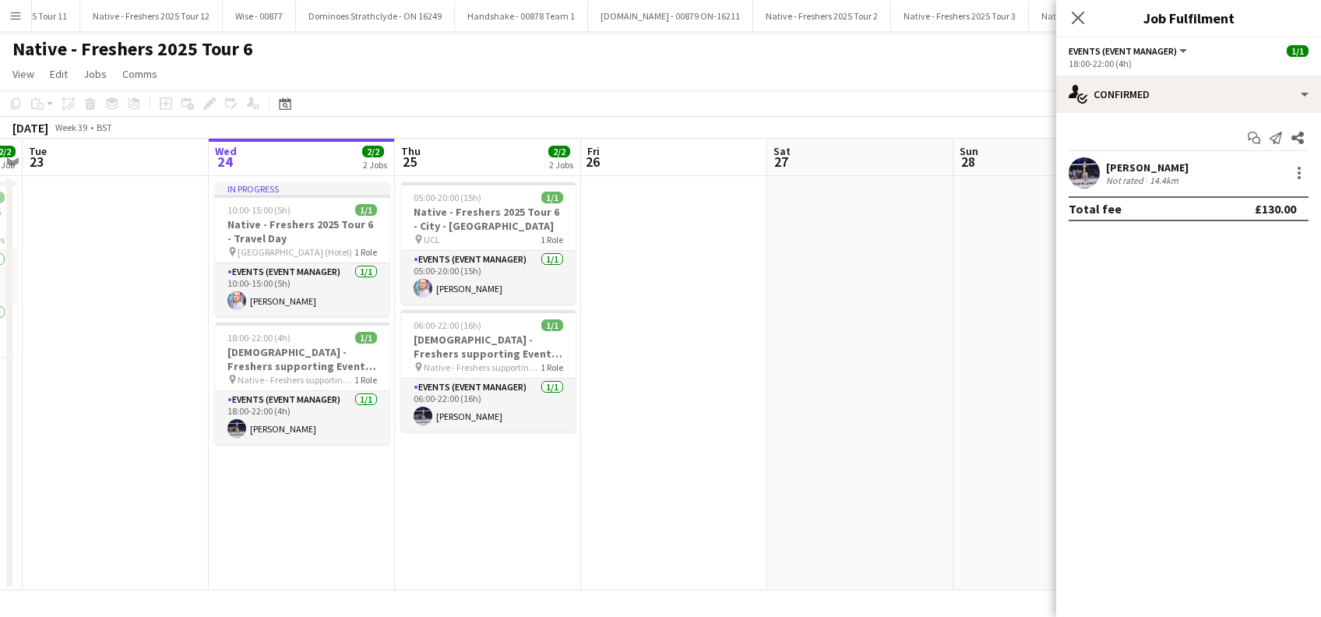
click at [1078, 21] on icon "Close pop-in" at bounding box center [1078, 18] width 12 height 12
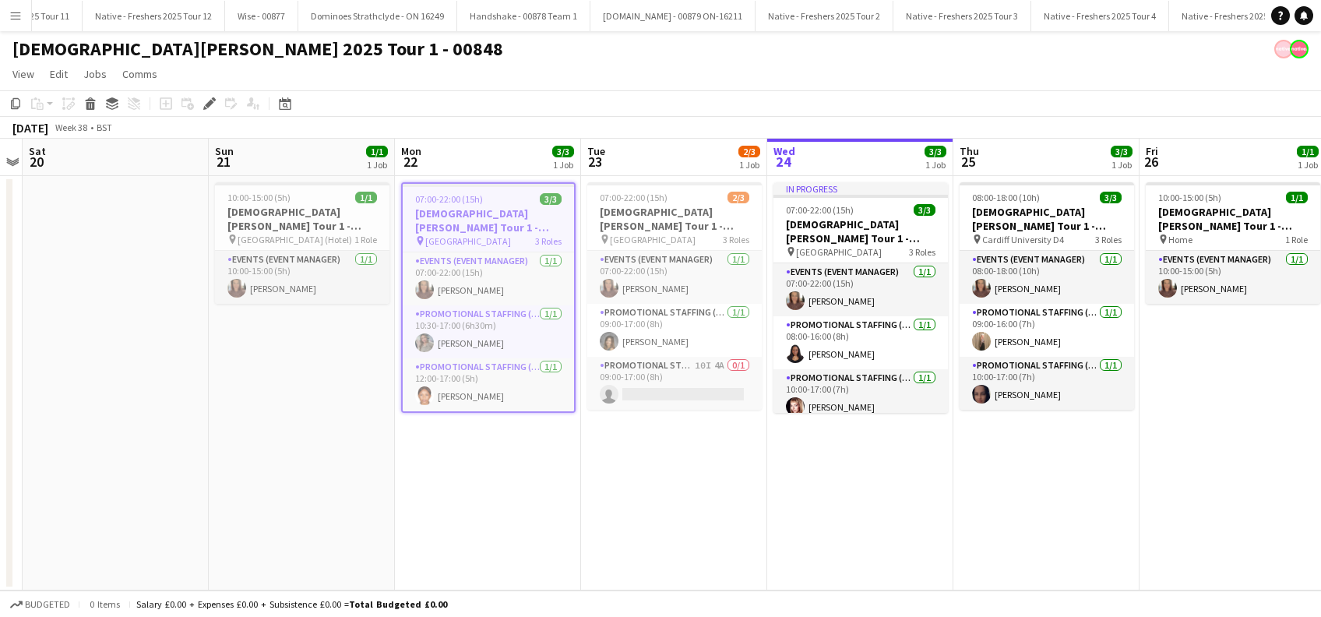
scroll to position [0, 3749]
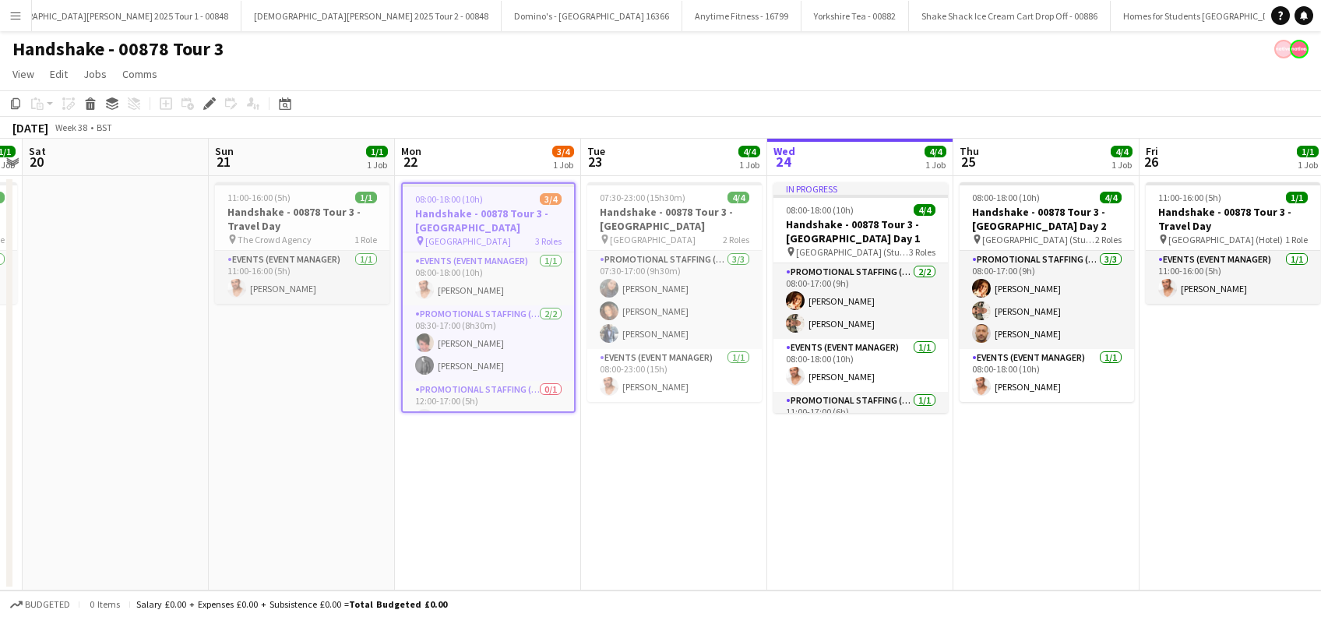
scroll to position [0, 5662]
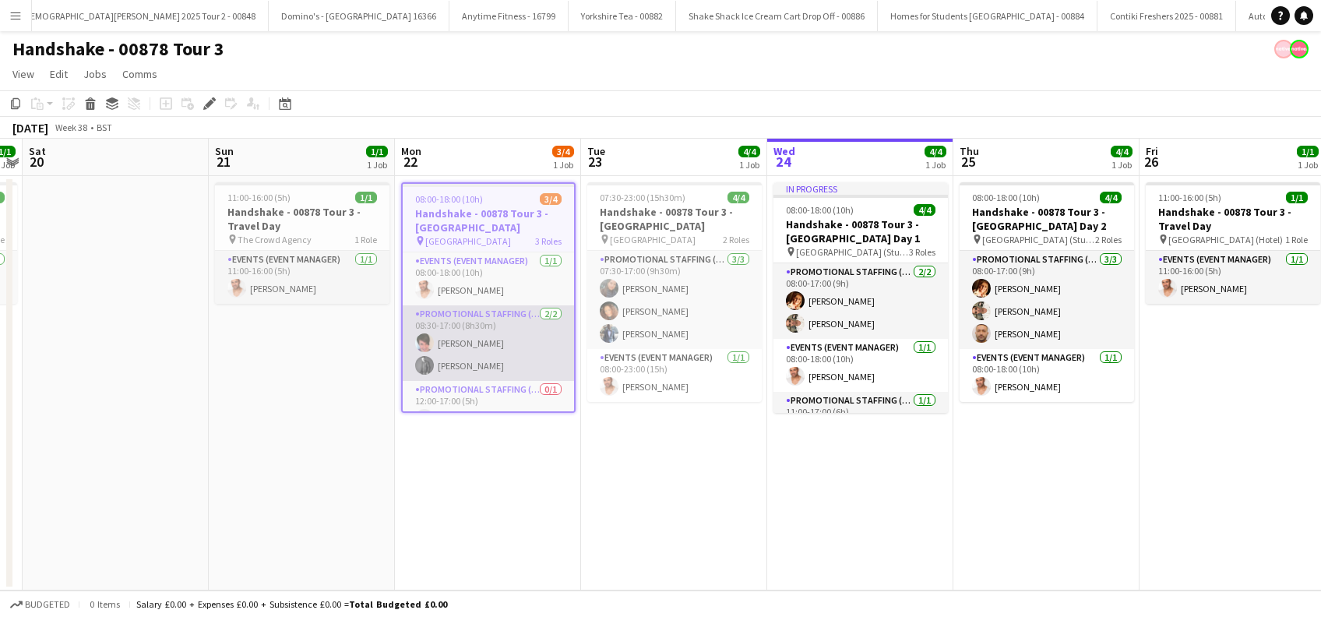
click at [488, 344] on app-card-role "Promotional Staffing (Brand Ambassadors) [DATE] 08:30-17:00 (8h30m) [PERSON_NAM…" at bounding box center [488, 343] width 171 height 76
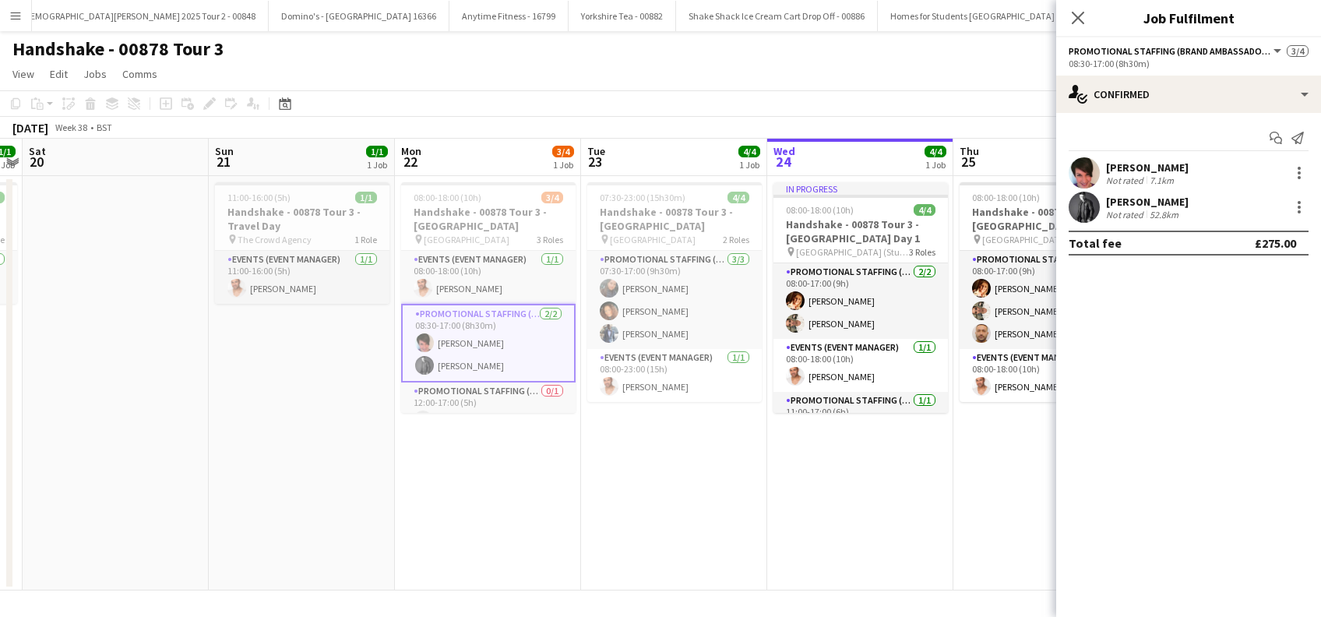
click at [1165, 165] on div "[PERSON_NAME]" at bounding box center [1147, 168] width 83 height 14
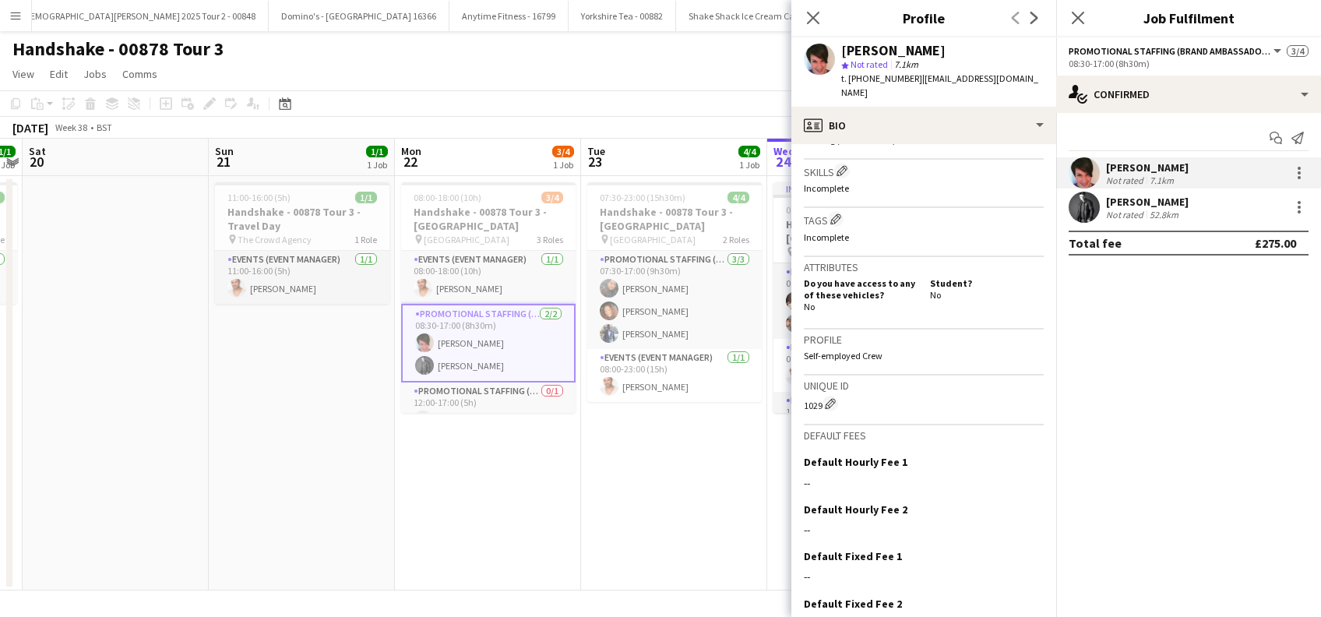
scroll to position [623, 0]
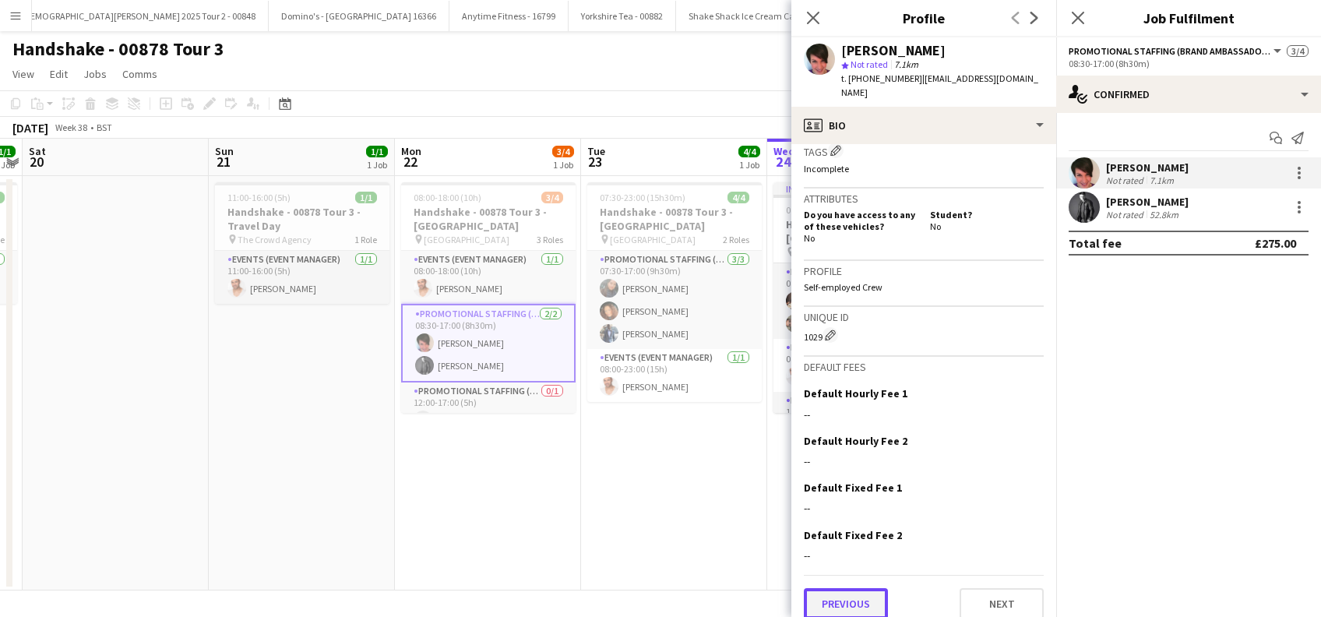
click at [854, 588] on button "Previous" at bounding box center [846, 603] width 84 height 31
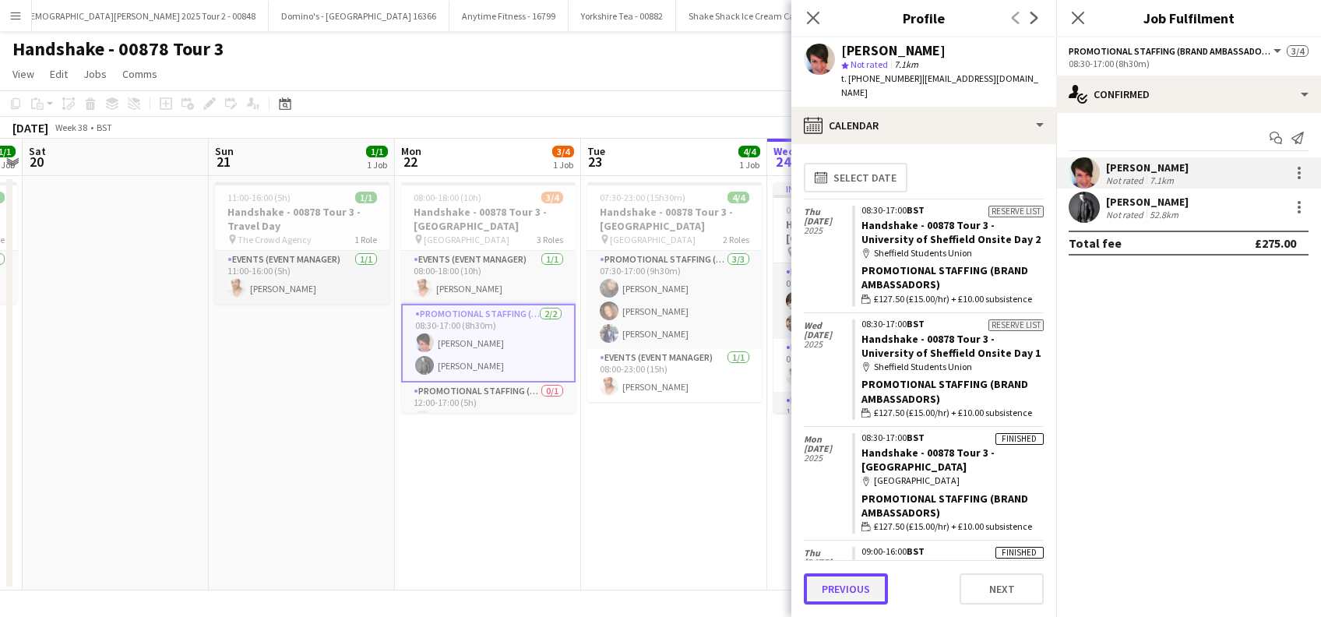
click at [841, 590] on button "Previous" at bounding box center [846, 588] width 84 height 31
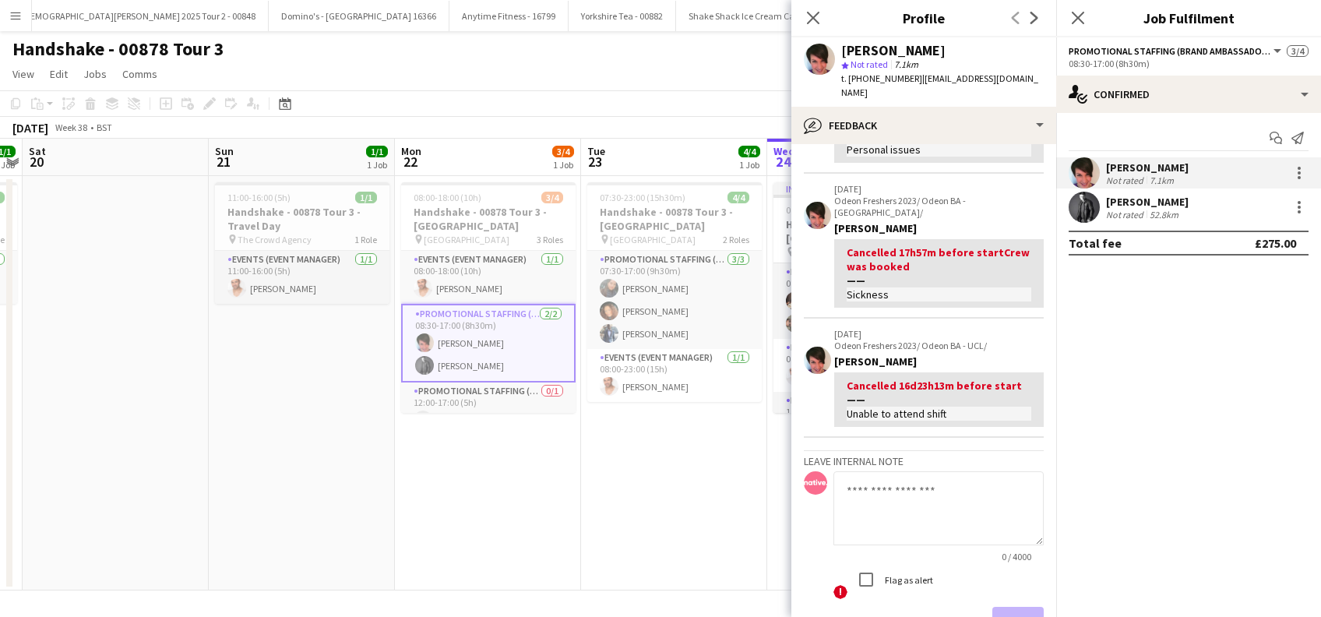
scroll to position [207, 0]
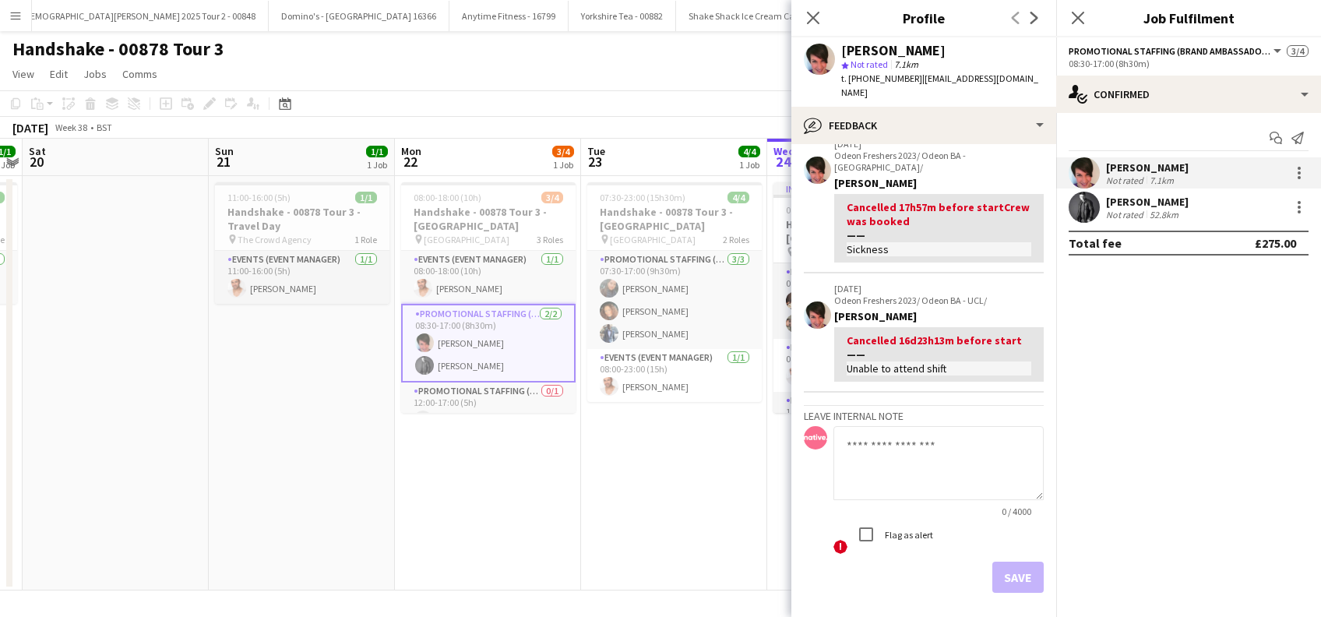
click at [865, 426] on textarea at bounding box center [939, 463] width 210 height 74
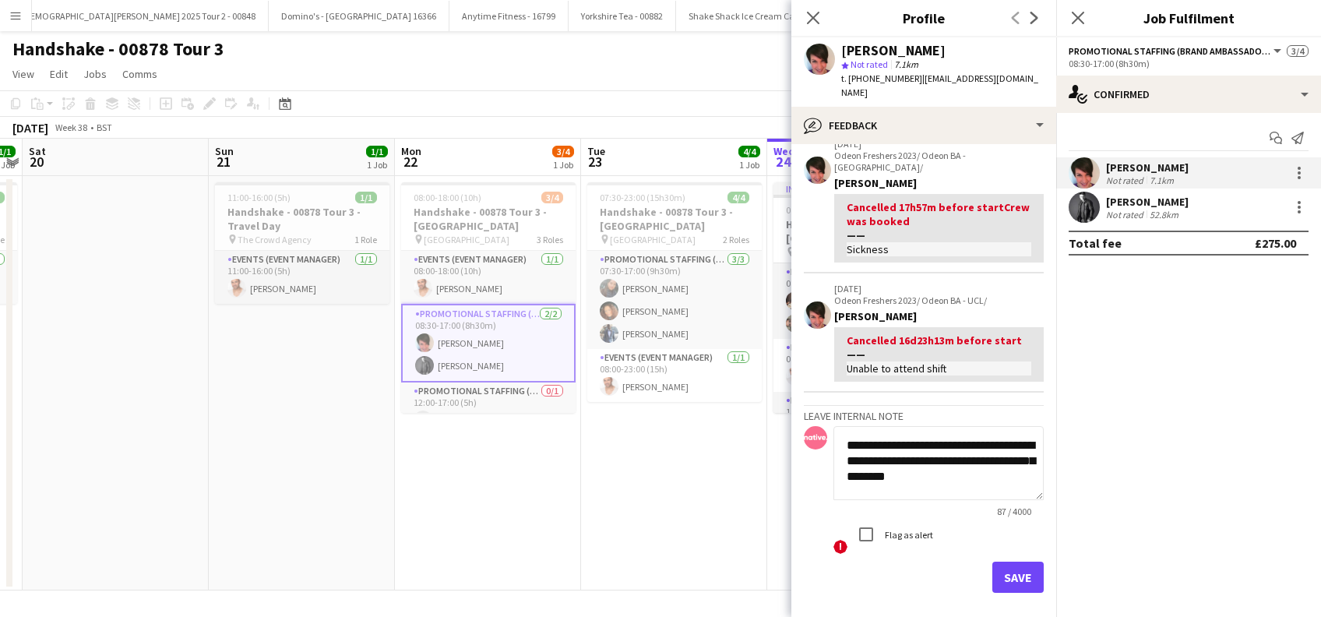
scroll to position [0, 0]
type textarea "**********"
click at [1004, 562] on button "Save" at bounding box center [1018, 577] width 51 height 31
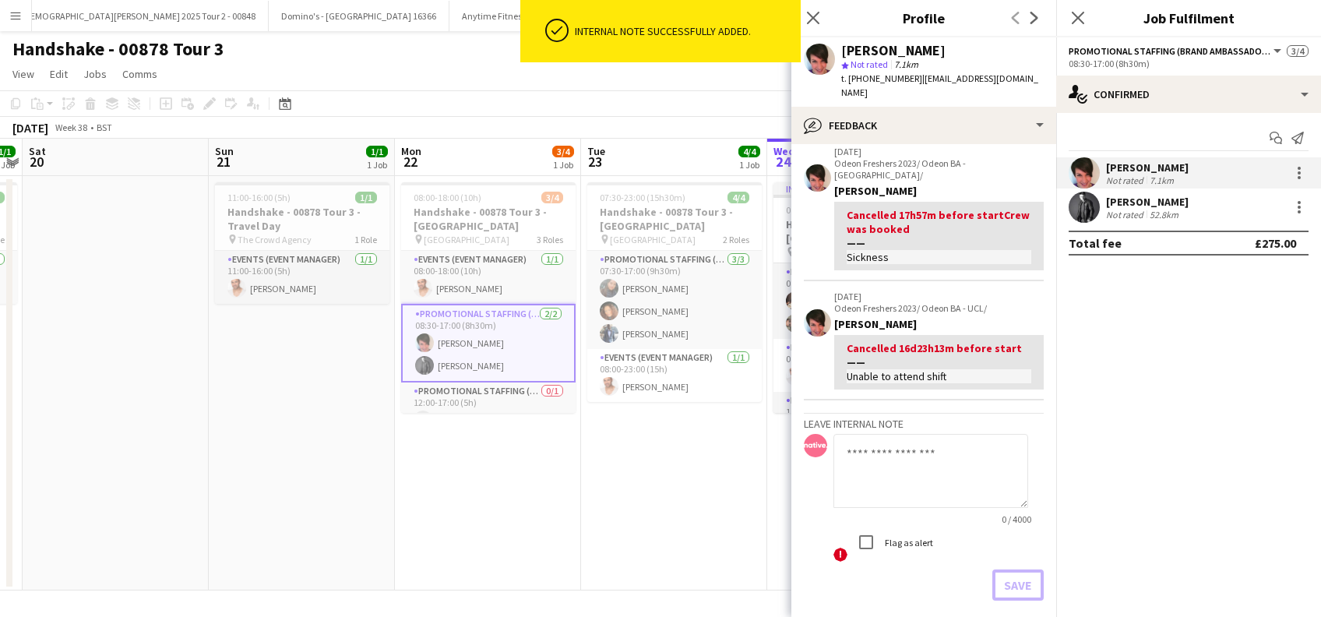
scroll to position [351, 0]
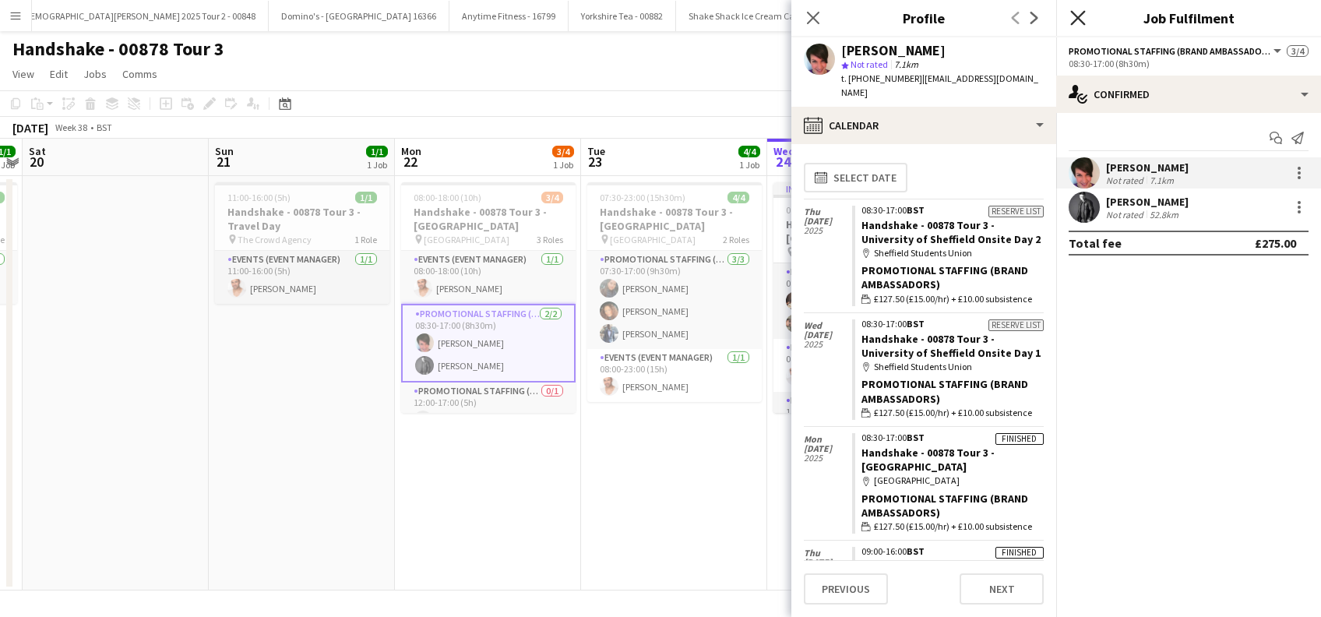
click at [1082, 15] on icon at bounding box center [1078, 17] width 15 height 15
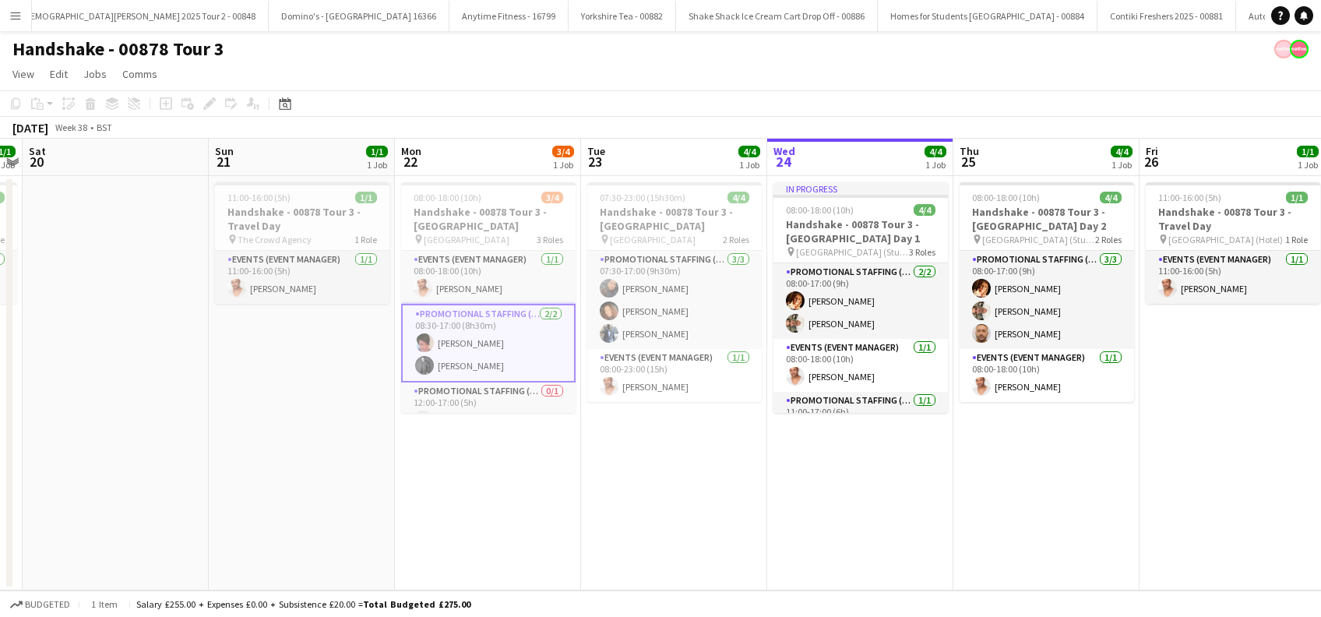
click at [567, 469] on app-date-cell "08:00-18:00 (10h) 3/4 Handshake - 00878 Tour 3 - [GEOGRAPHIC_DATA] pin Sheffiel…" at bounding box center [488, 383] width 186 height 415
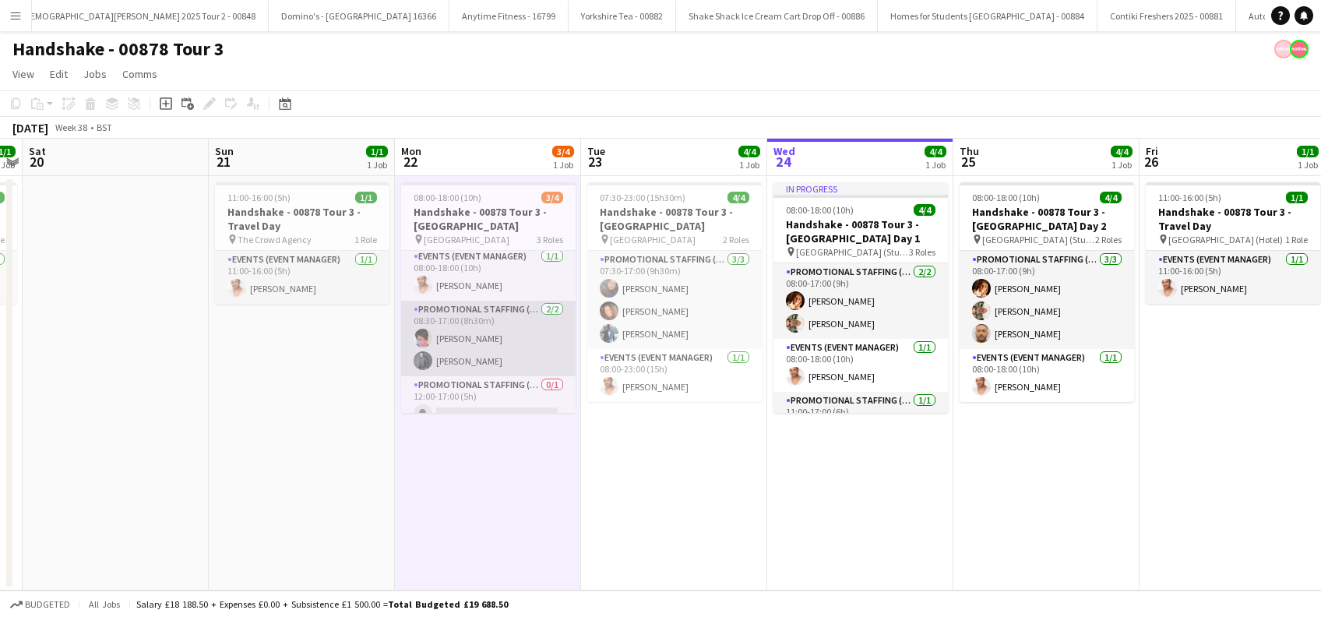
scroll to position [0, 0]
